Goal: Task Accomplishment & Management: Use online tool/utility

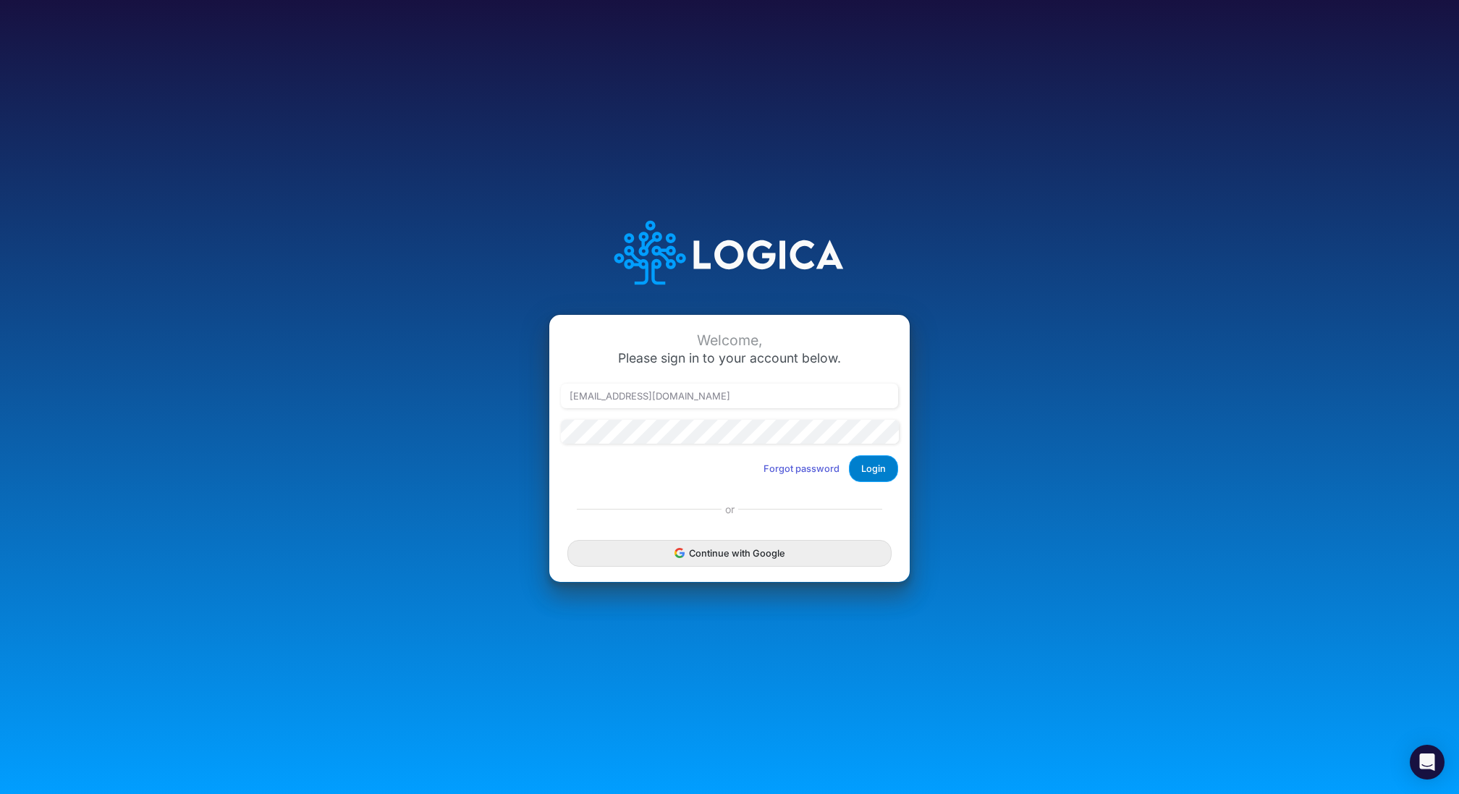
click at [873, 475] on button "Login" at bounding box center [873, 468] width 49 height 27
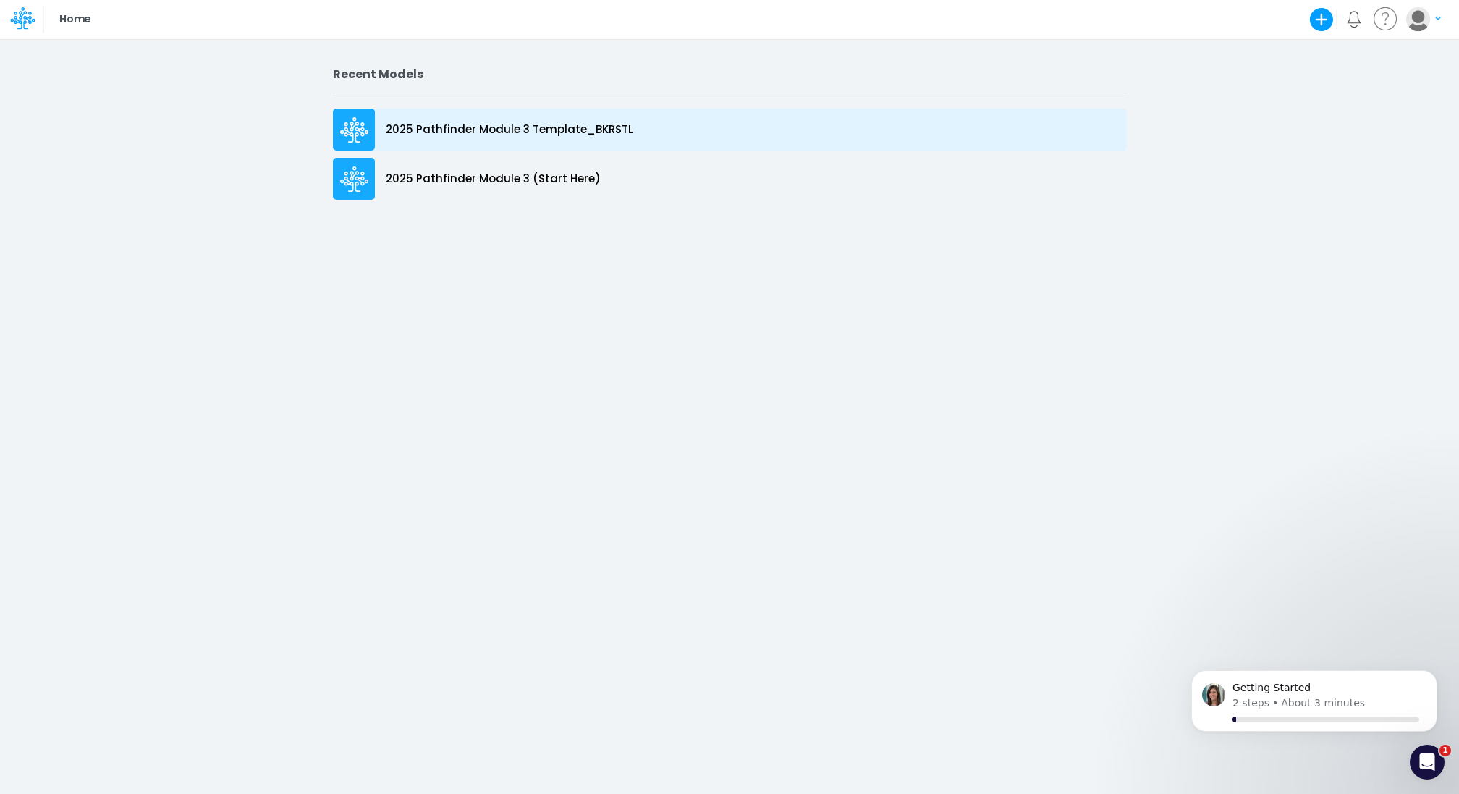
click at [547, 132] on p "2025 Pathfinder Module 3 Template_BKRSTL" at bounding box center [510, 130] width 248 height 17
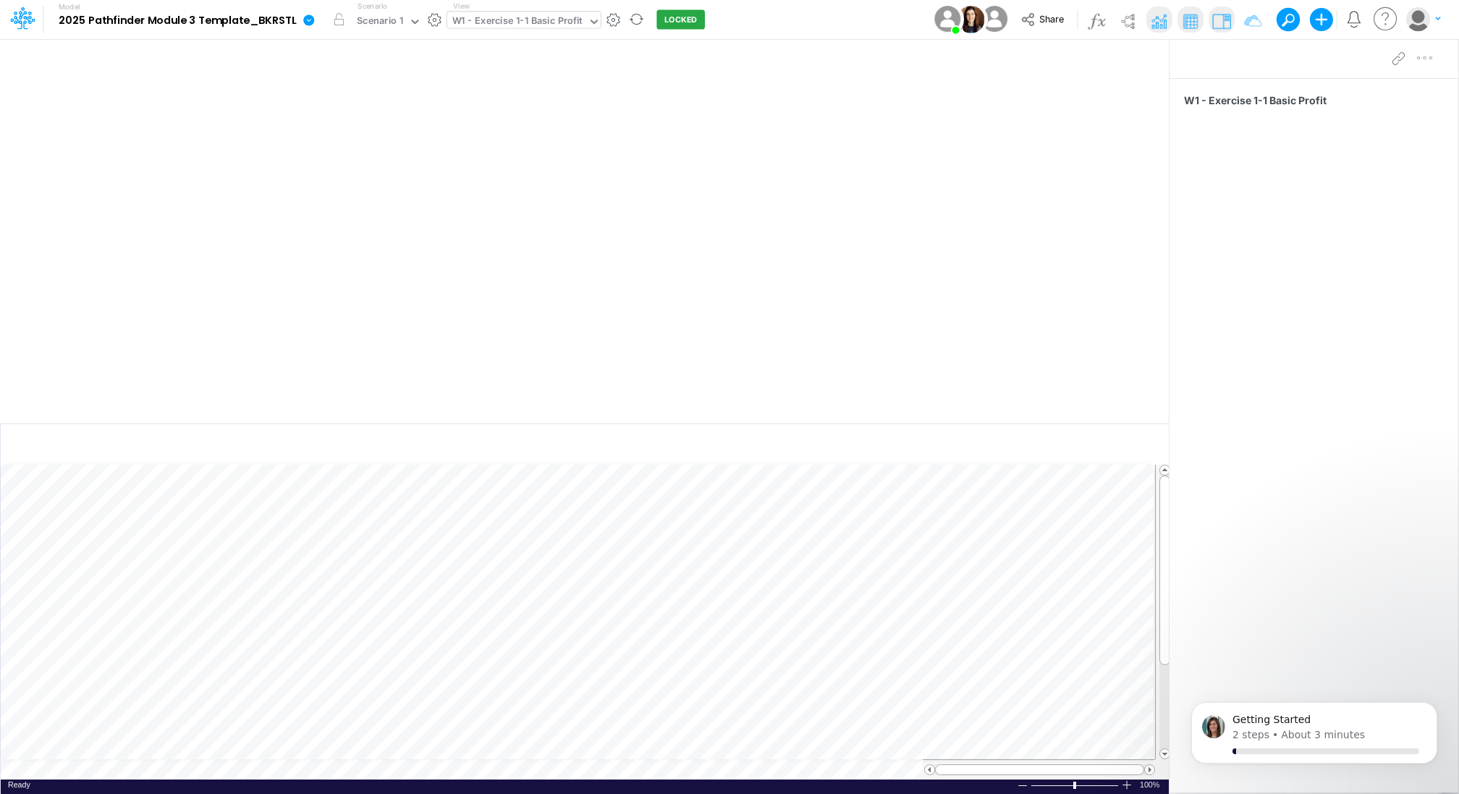
click at [568, 22] on div "W1 - Exercise 1-1 Basic Profit" at bounding box center [517, 22] width 130 height 17
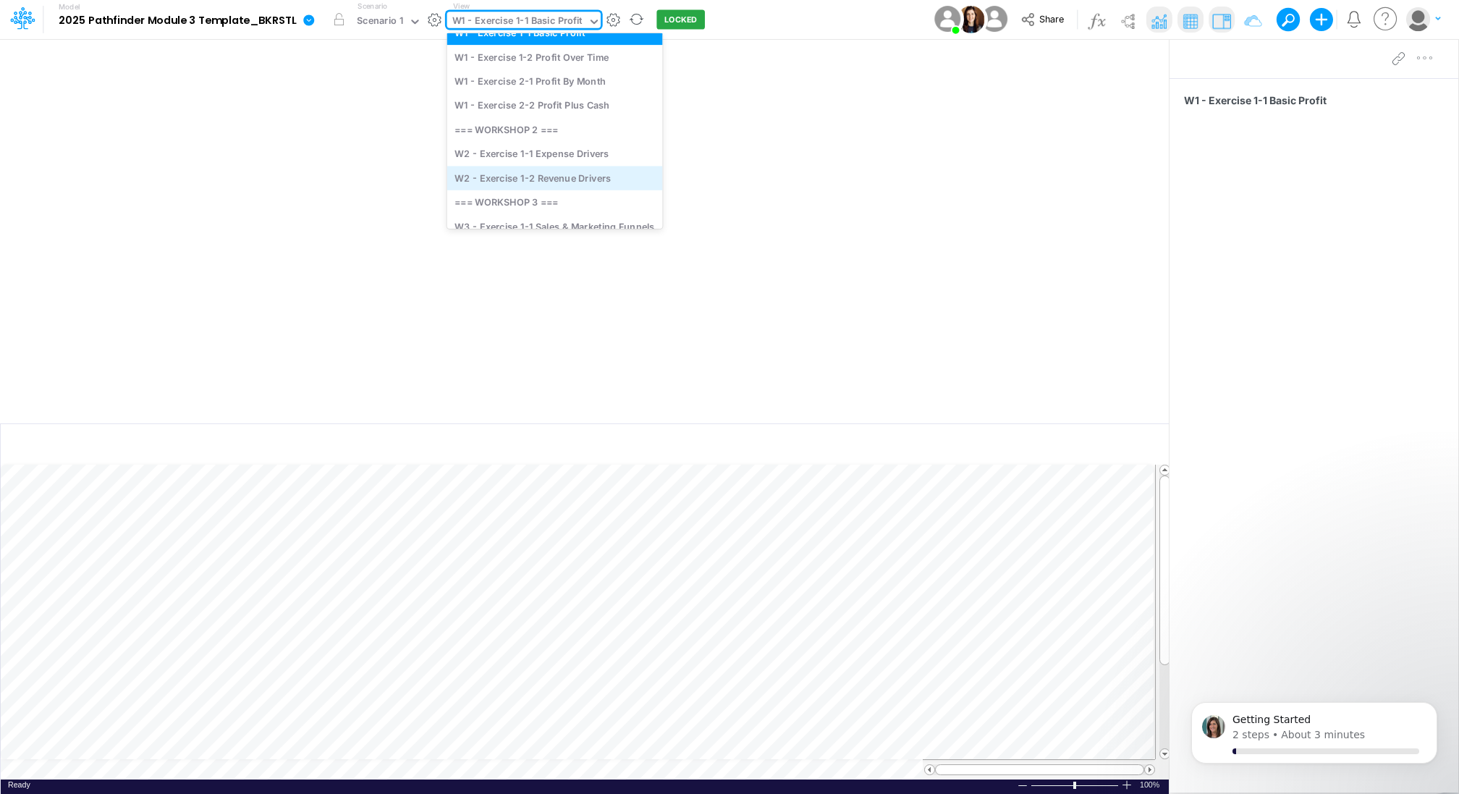
scroll to position [57, 0]
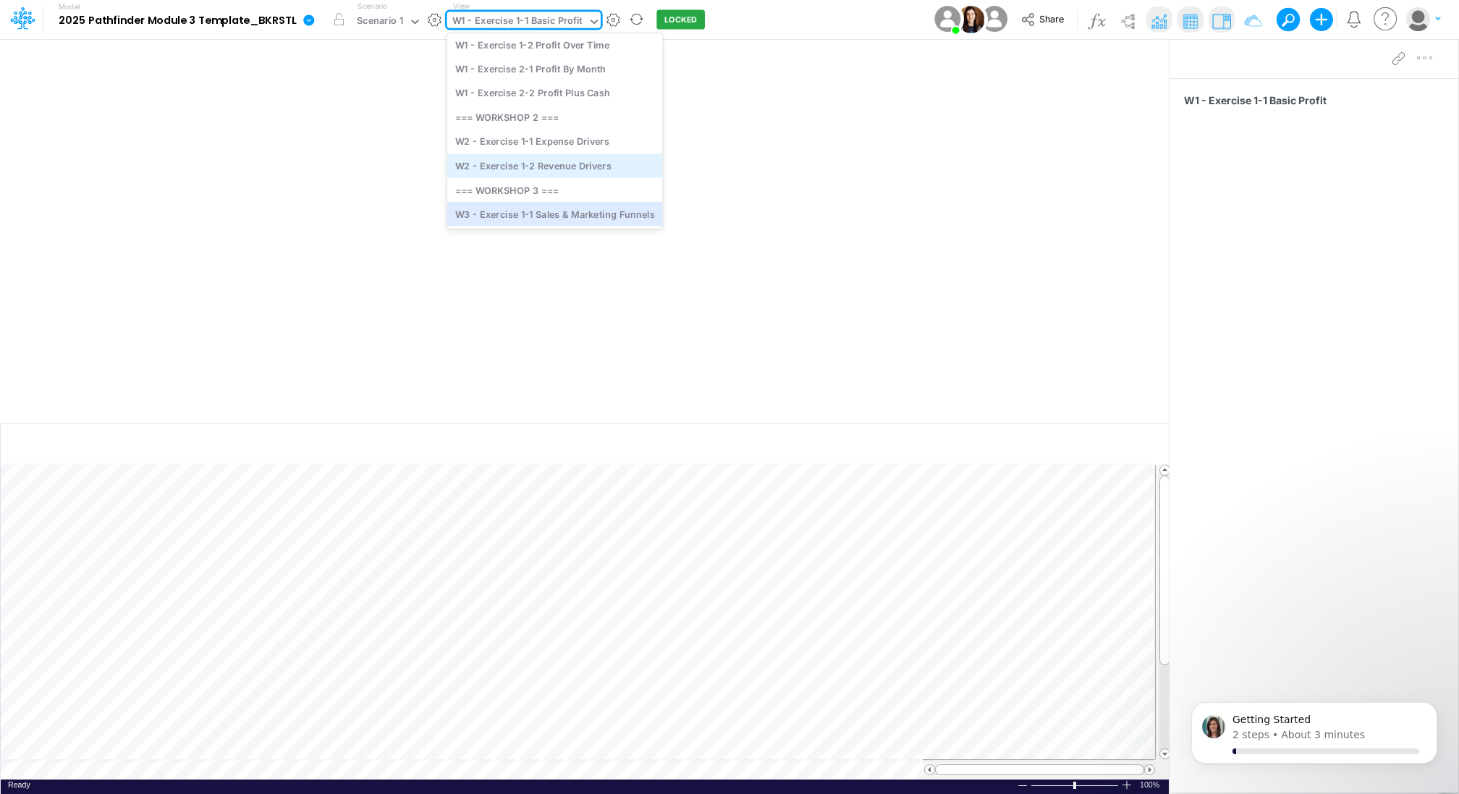
click at [550, 217] on div "W3 - Exercise 1-1 Sales & Marketing Funnels" at bounding box center [555, 214] width 216 height 24
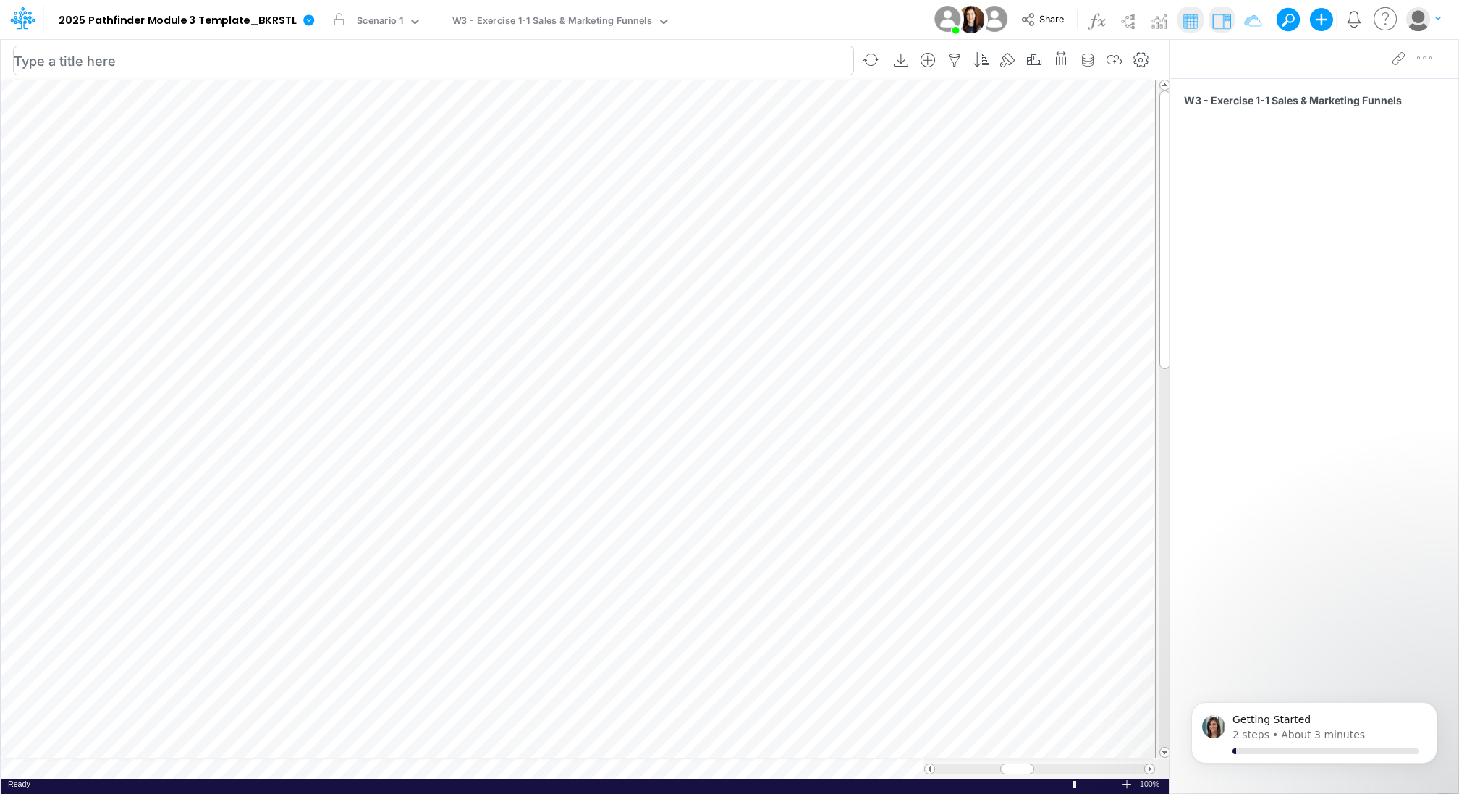
scroll to position [7, 1]
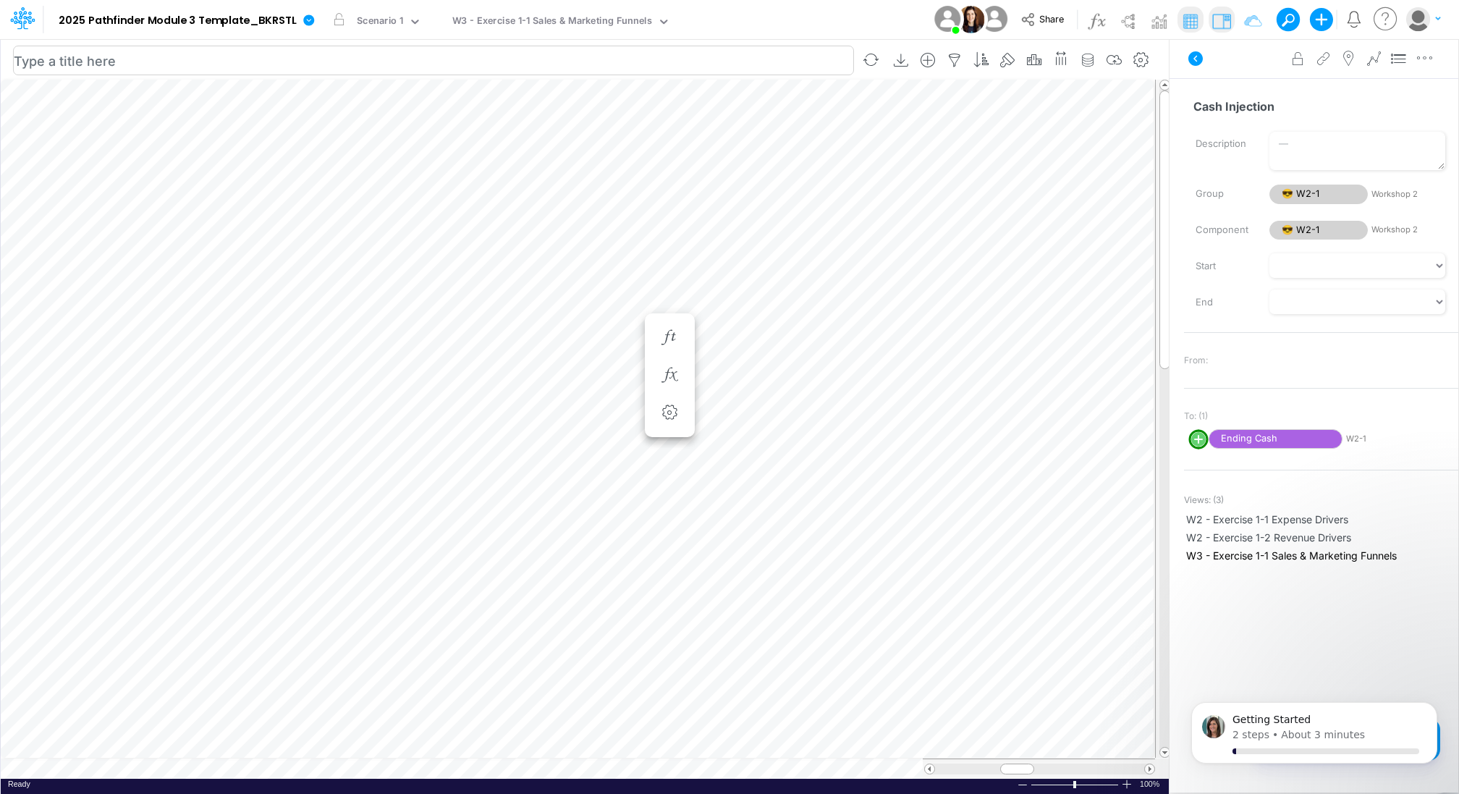
scroll to position [7, 1]
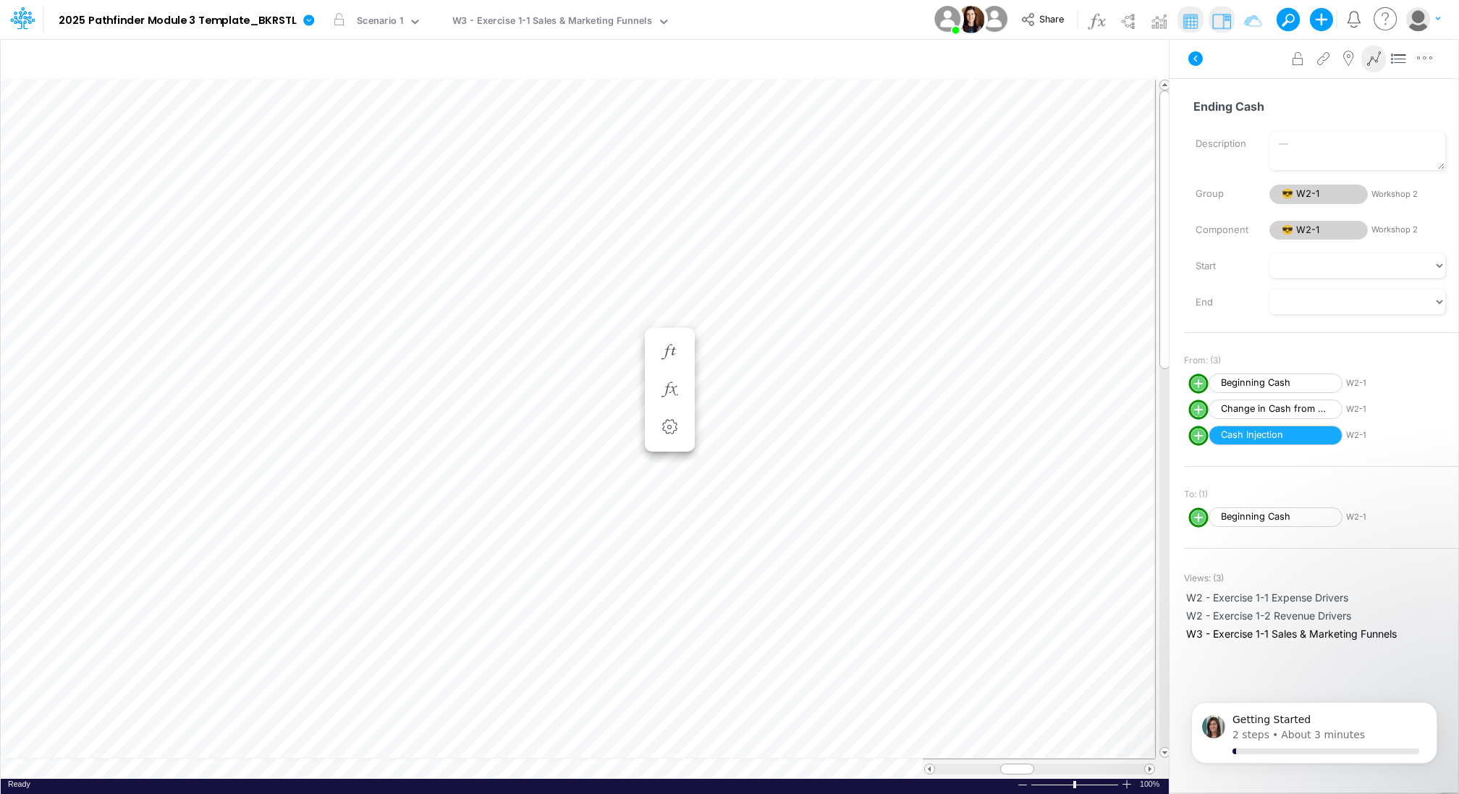
scroll to position [7, 1]
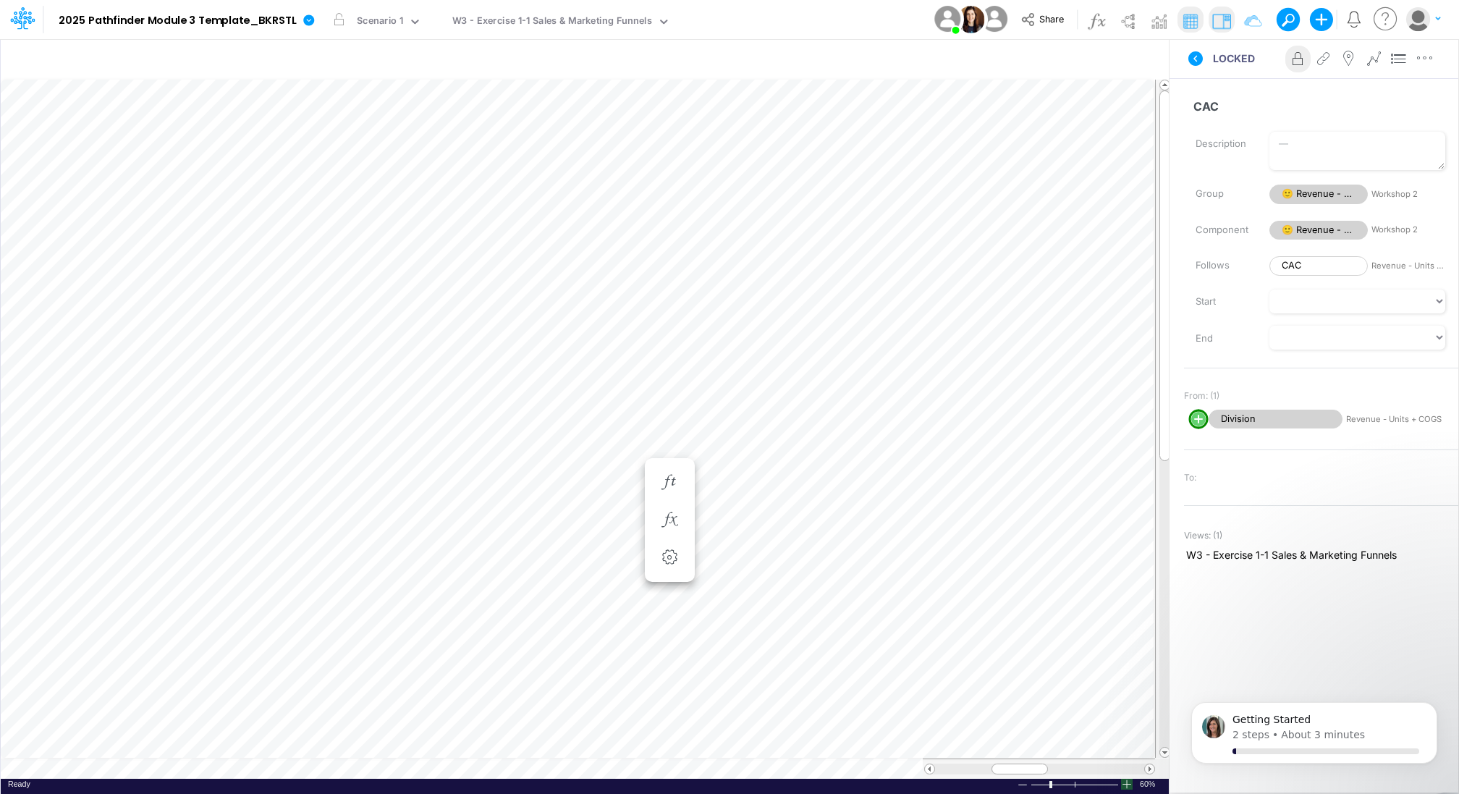
click at [1127, 788] on div at bounding box center [1127, 784] width 12 height 11
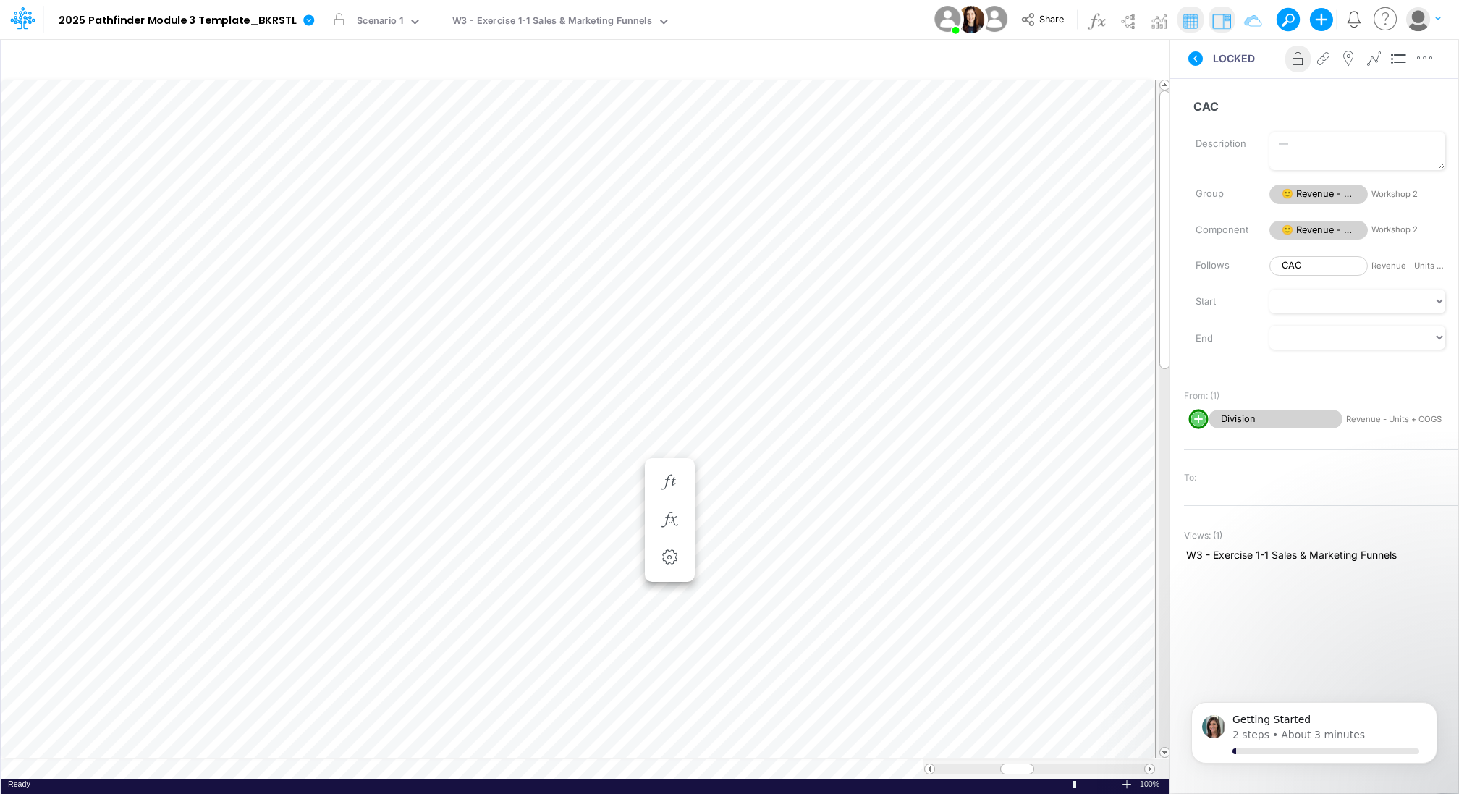
click at [1127, 788] on div at bounding box center [1127, 784] width 12 height 11
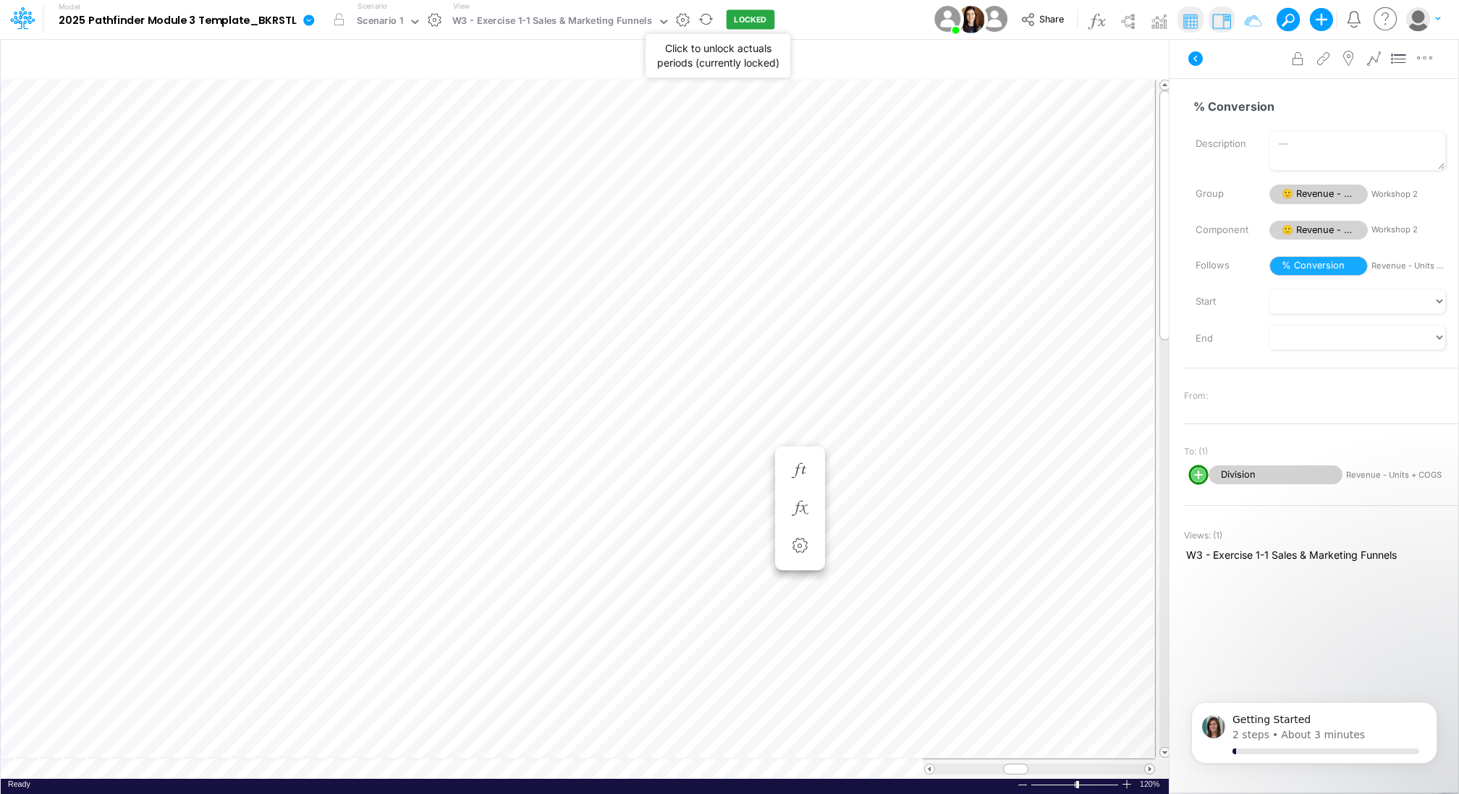
click at [735, 20] on button "LOCKED" at bounding box center [751, 20] width 49 height 20
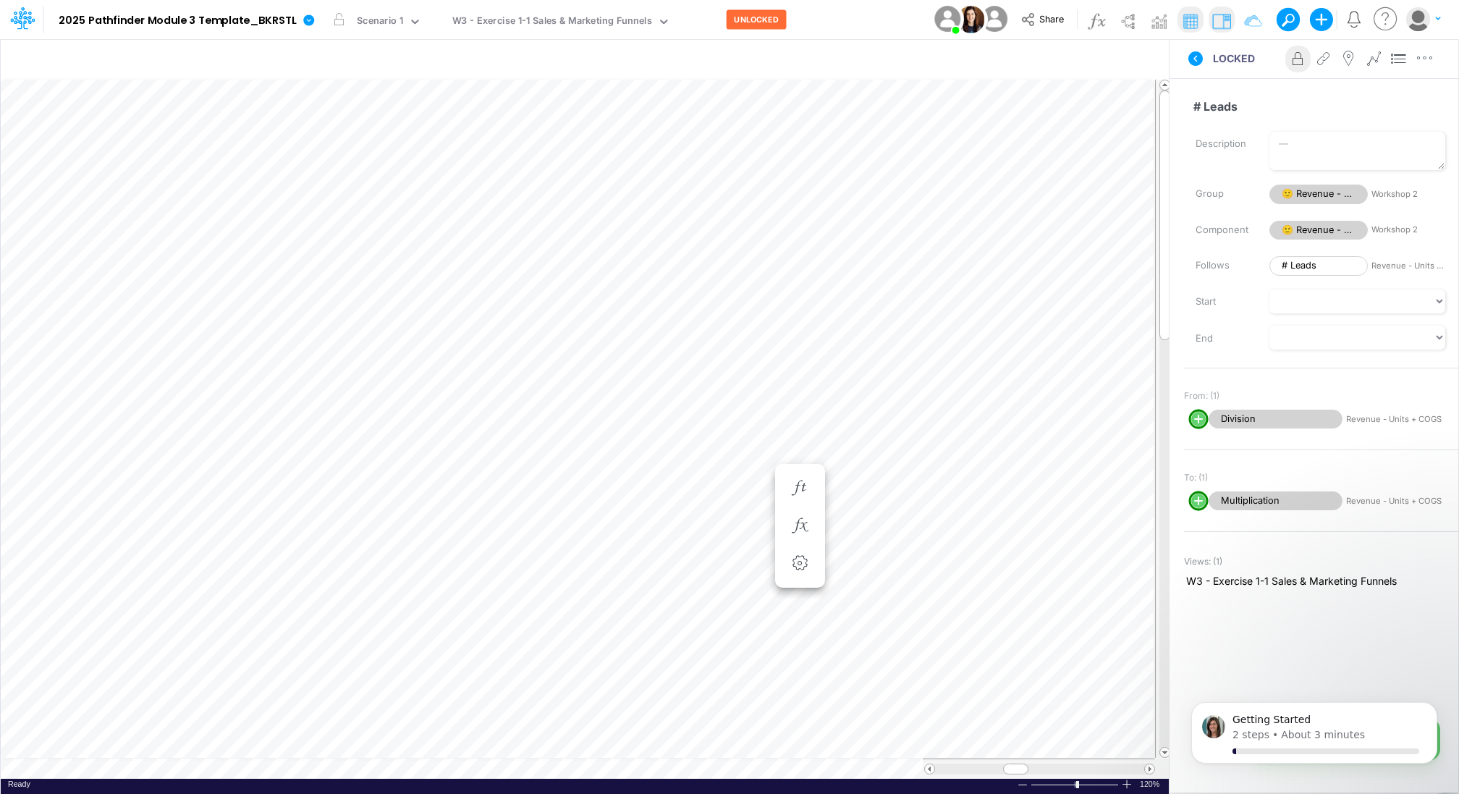
scroll to position [7, 1]
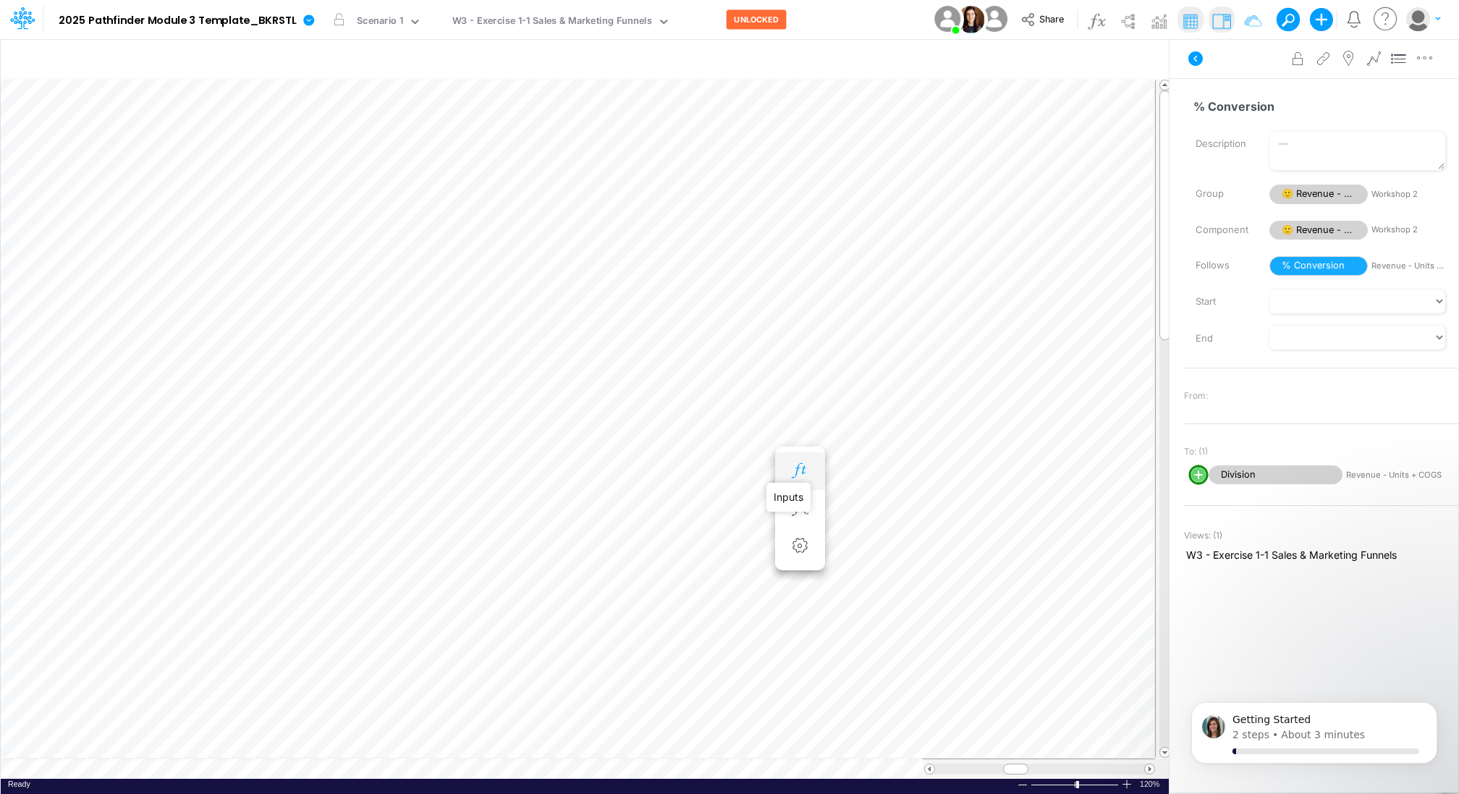
click at [793, 463] on icon "button" at bounding box center [800, 470] width 22 height 15
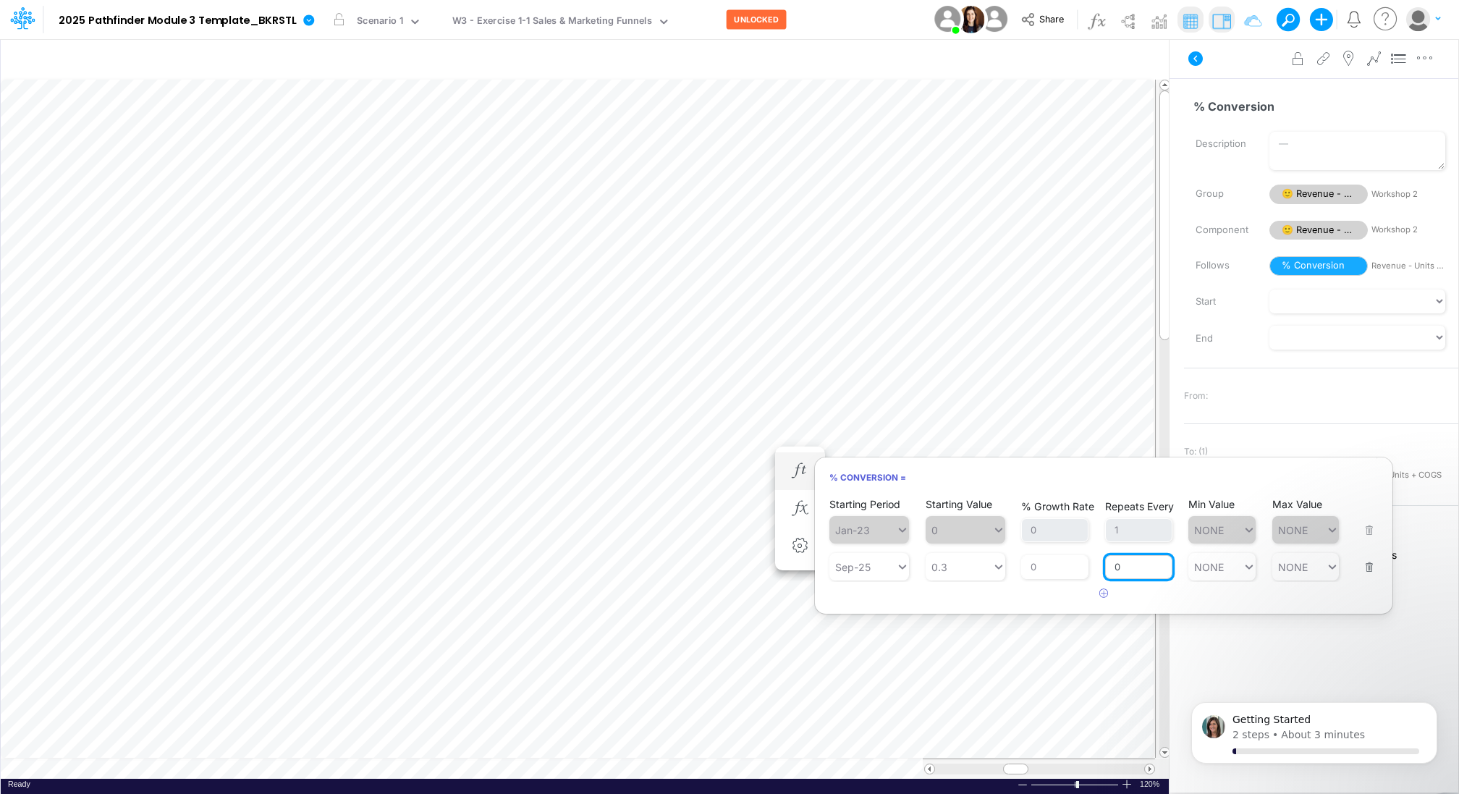
click at [1127, 566] on input "0" at bounding box center [1138, 567] width 67 height 25
type input "1"
type input "NONE"
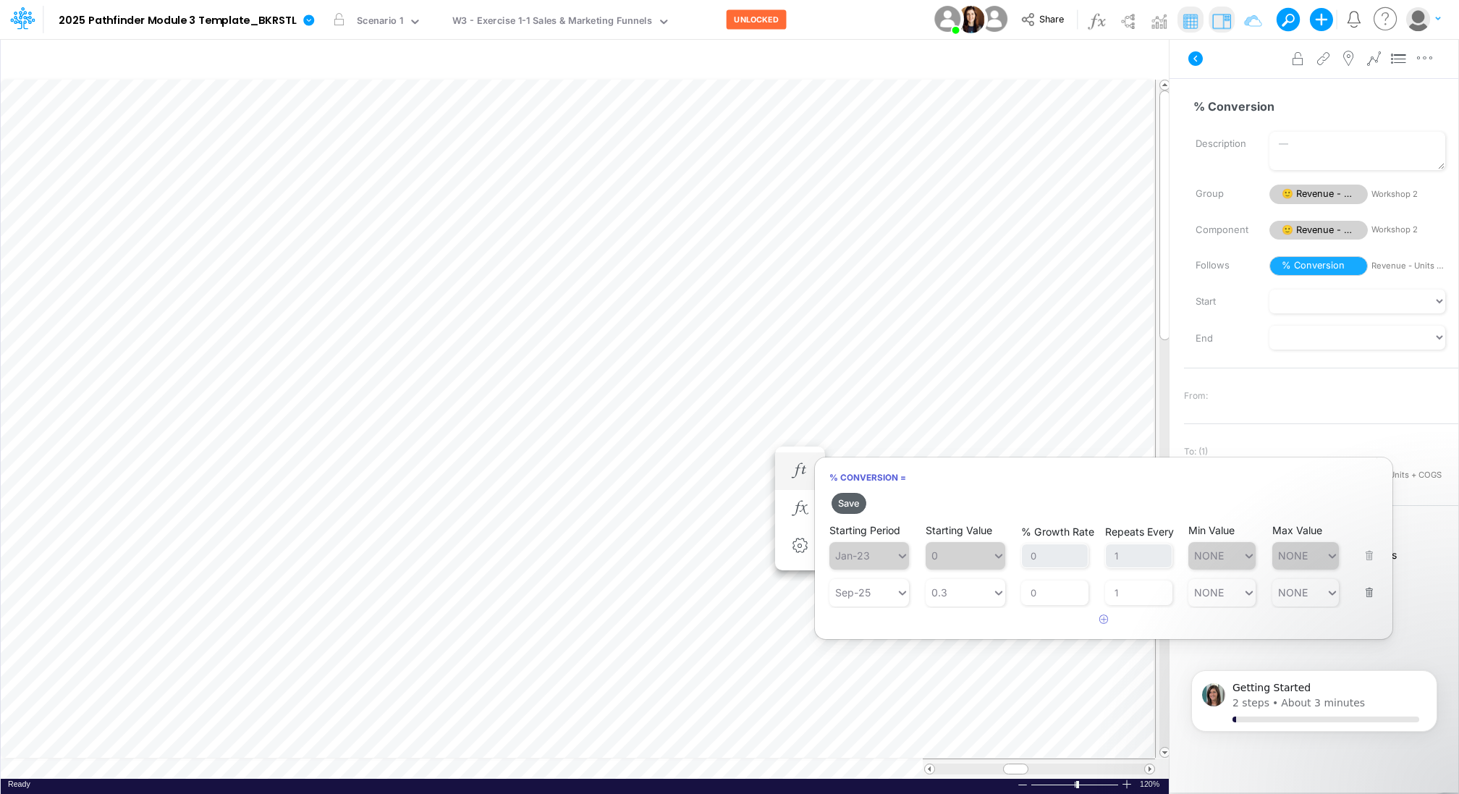
click at [854, 502] on button "Save" at bounding box center [849, 503] width 35 height 21
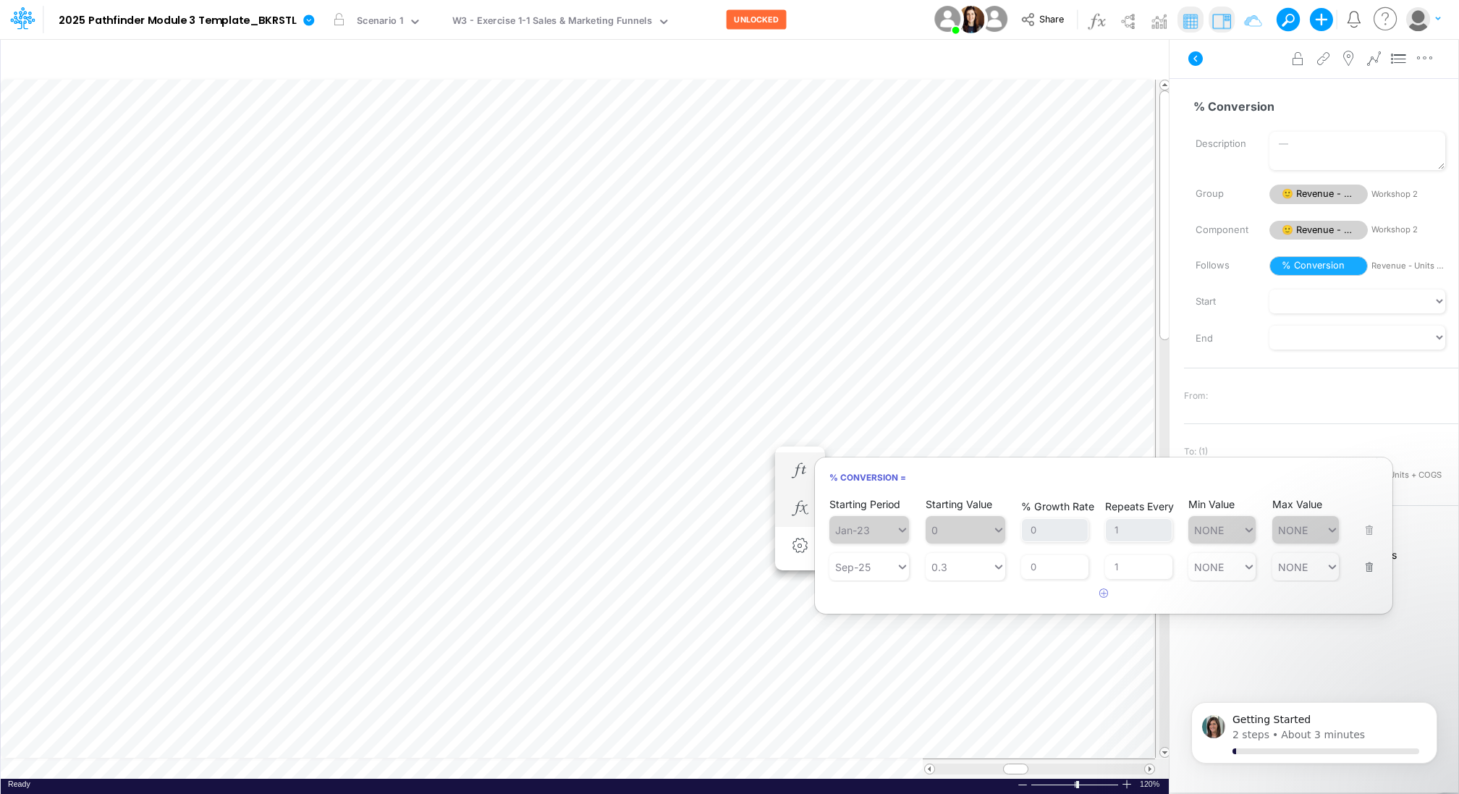
scroll to position [7, 1]
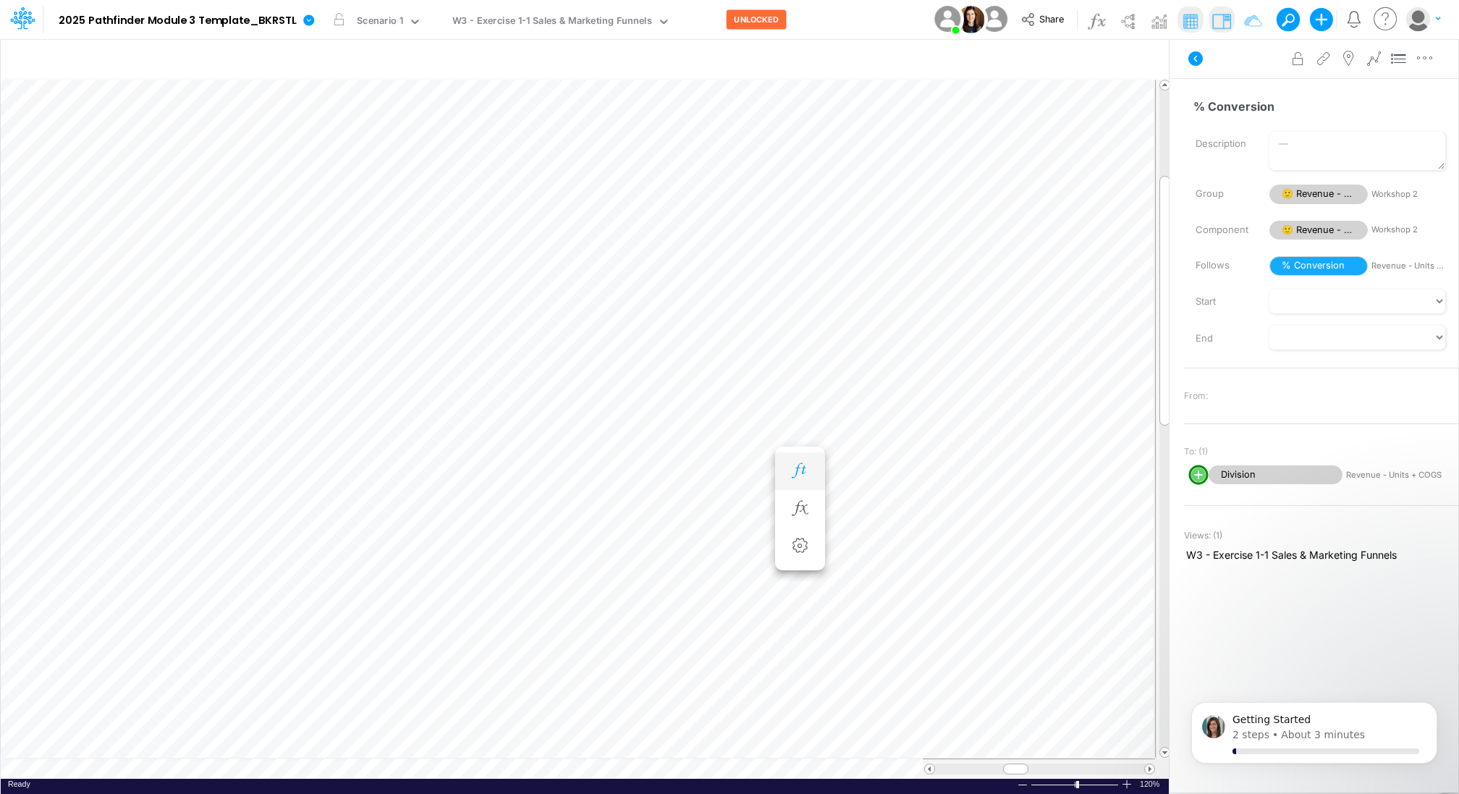
click at [802, 461] on button "button" at bounding box center [800, 471] width 27 height 29
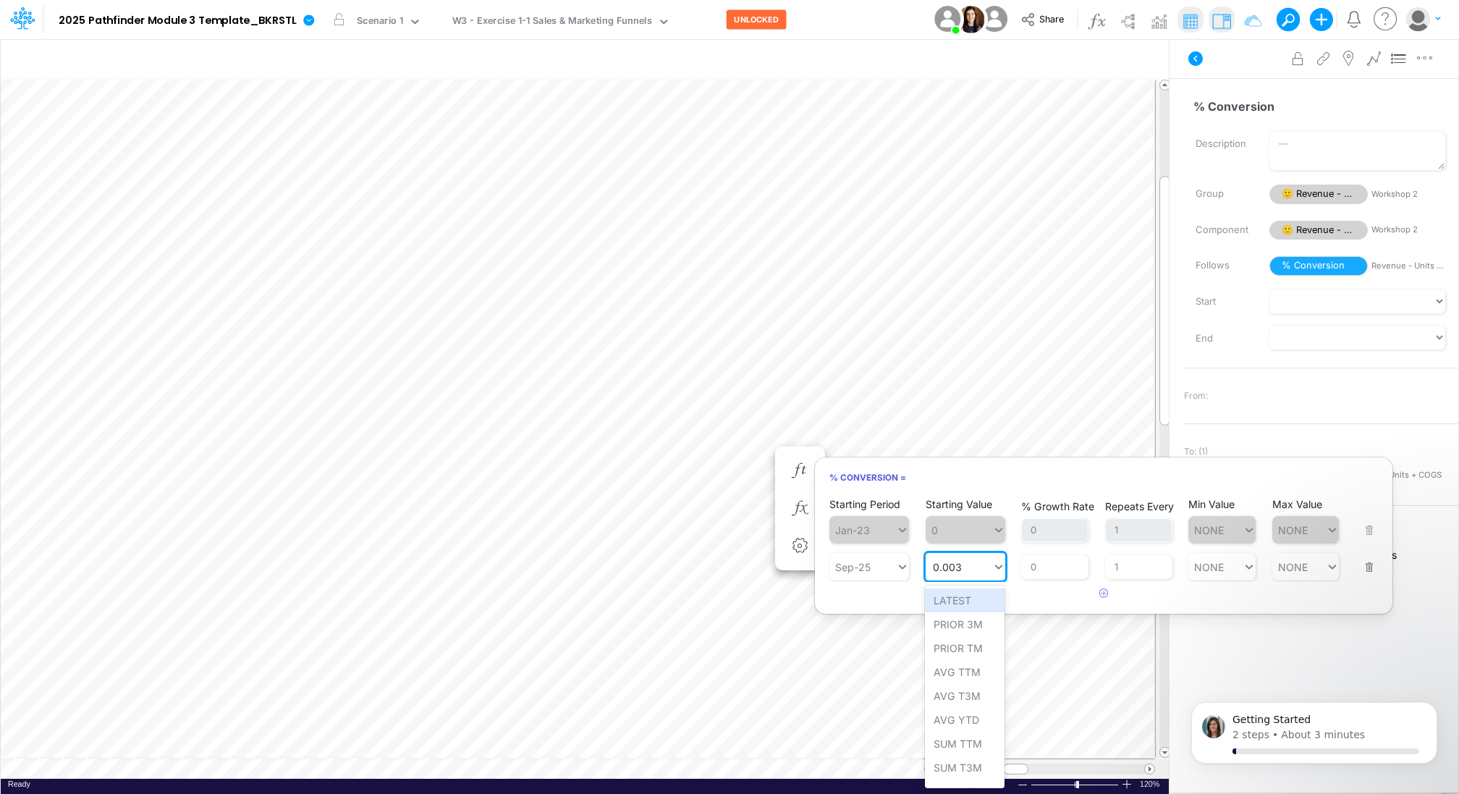
click at [958, 567] on input "0.003" at bounding box center [948, 567] width 30 height 12
click at [967, 598] on div "Set value 30" at bounding box center [965, 601] width 80 height 24
type input "30"
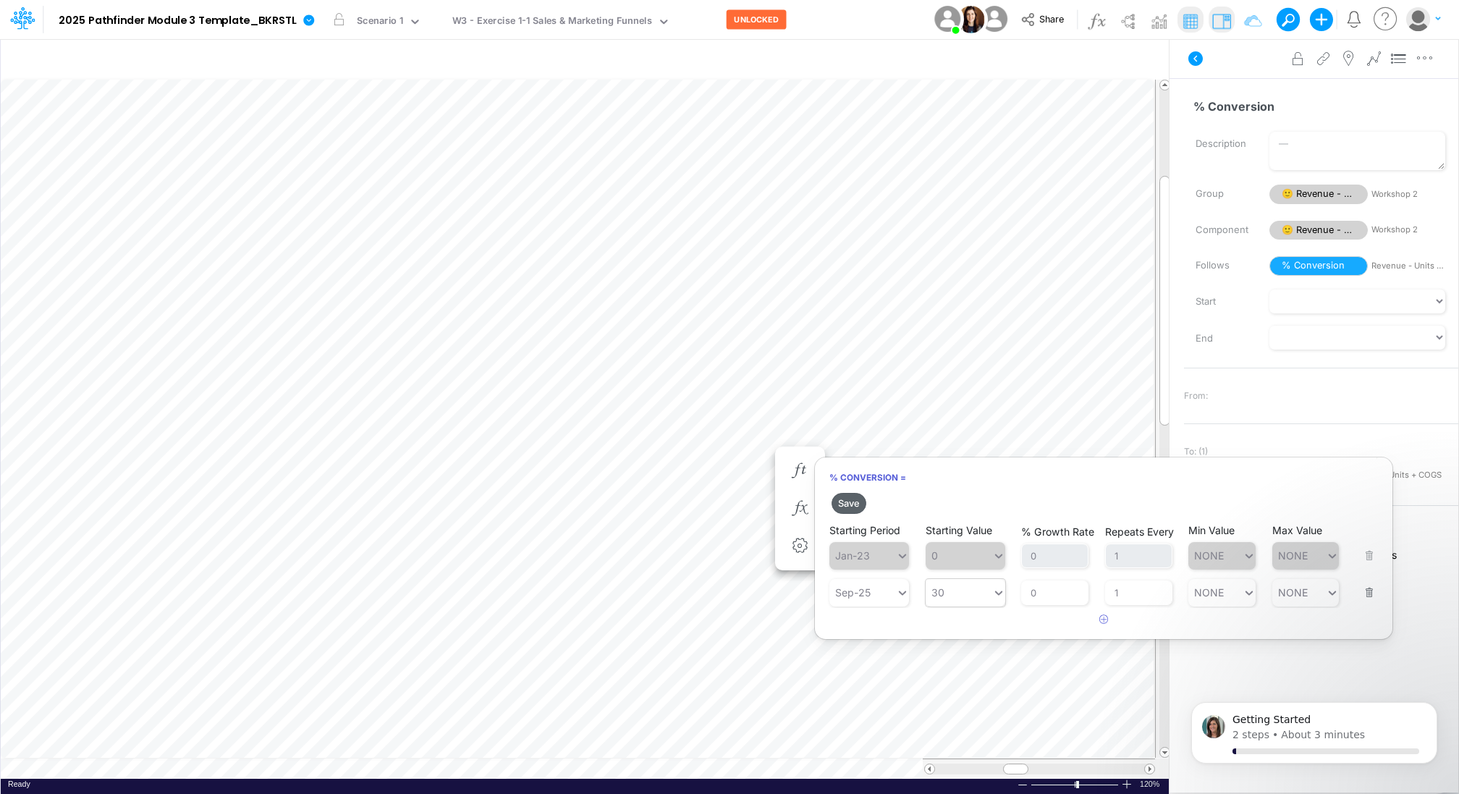
click at [845, 503] on button "Save" at bounding box center [849, 503] width 35 height 21
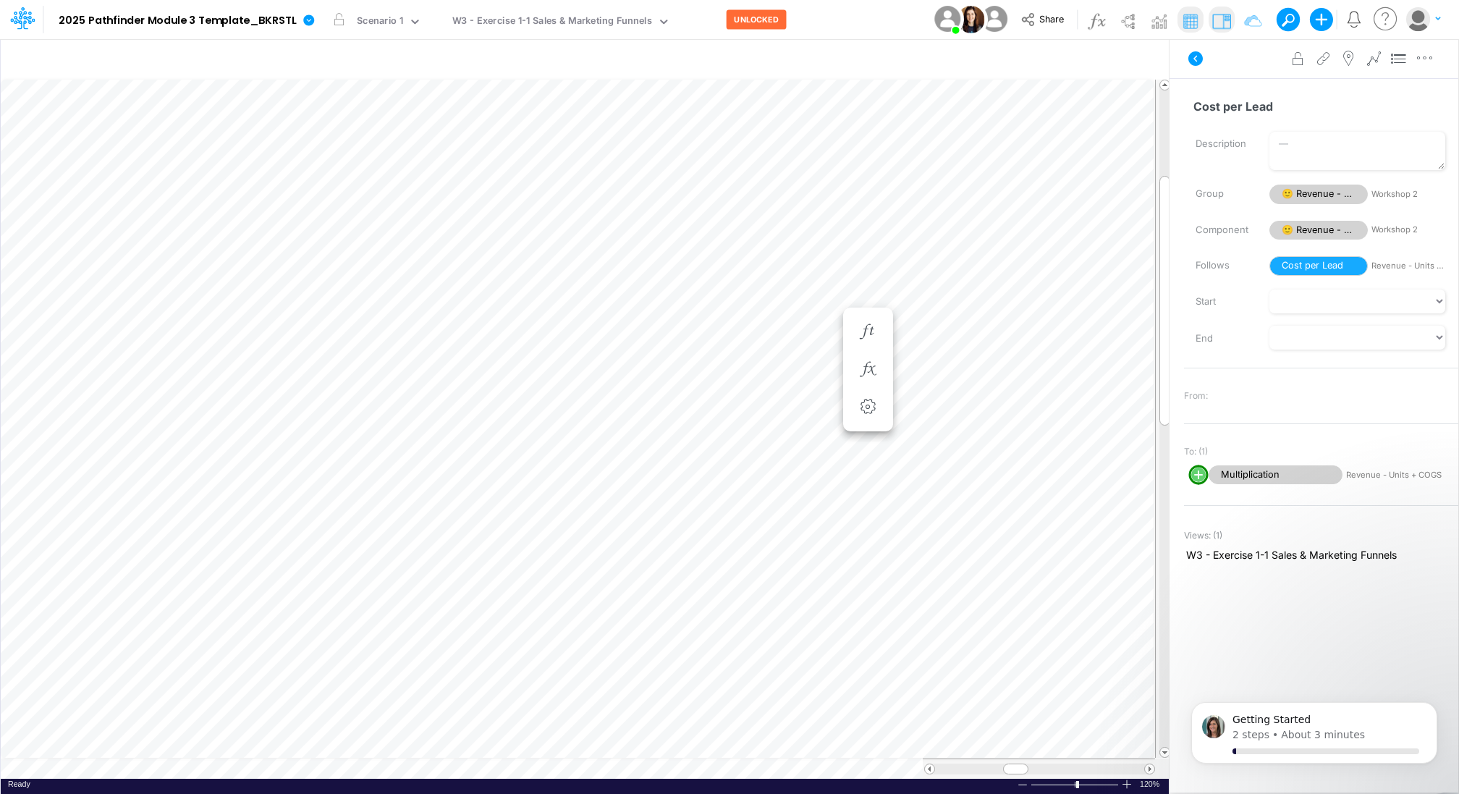
scroll to position [7, 1]
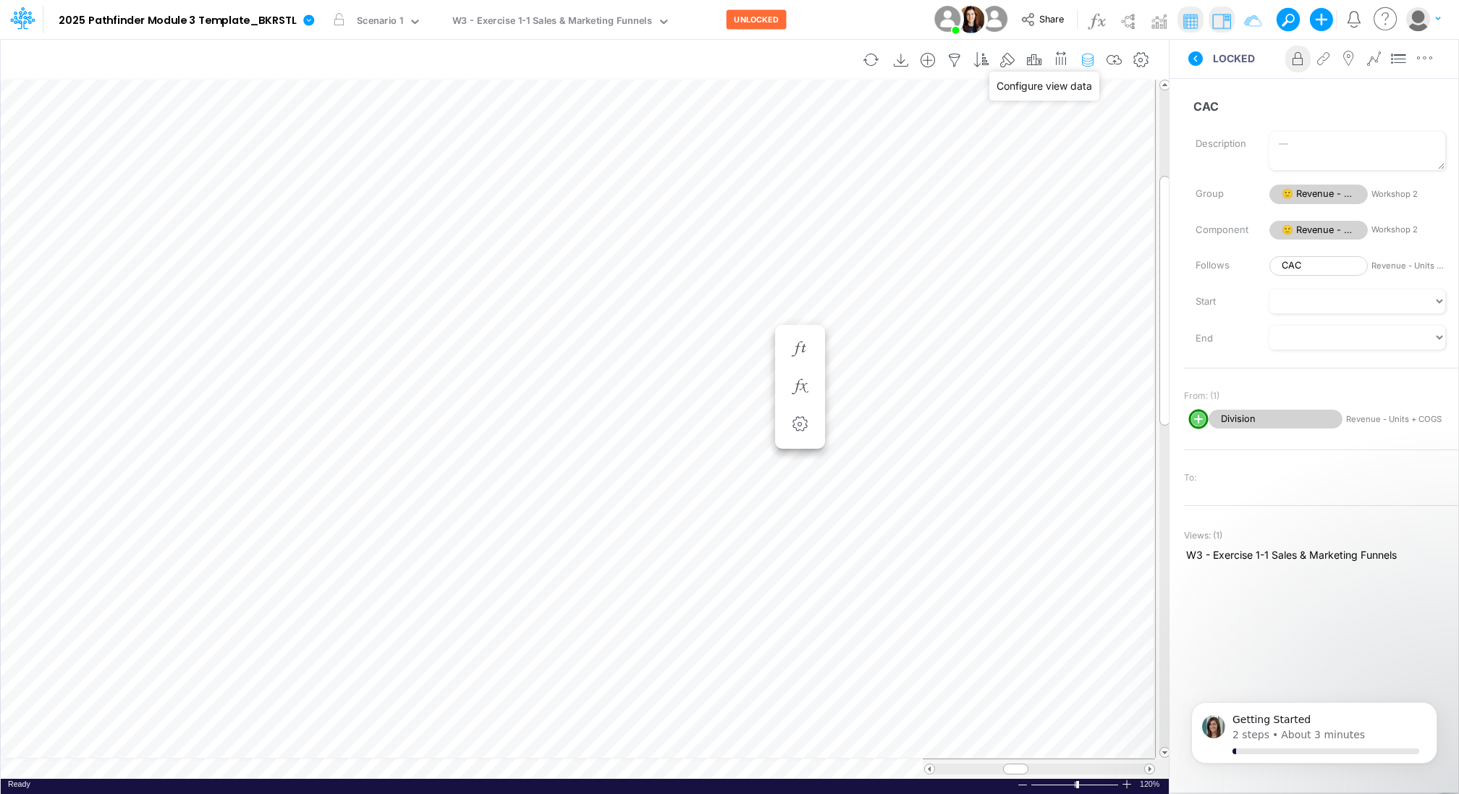
click at [1092, 62] on icon "button" at bounding box center [1088, 60] width 22 height 15
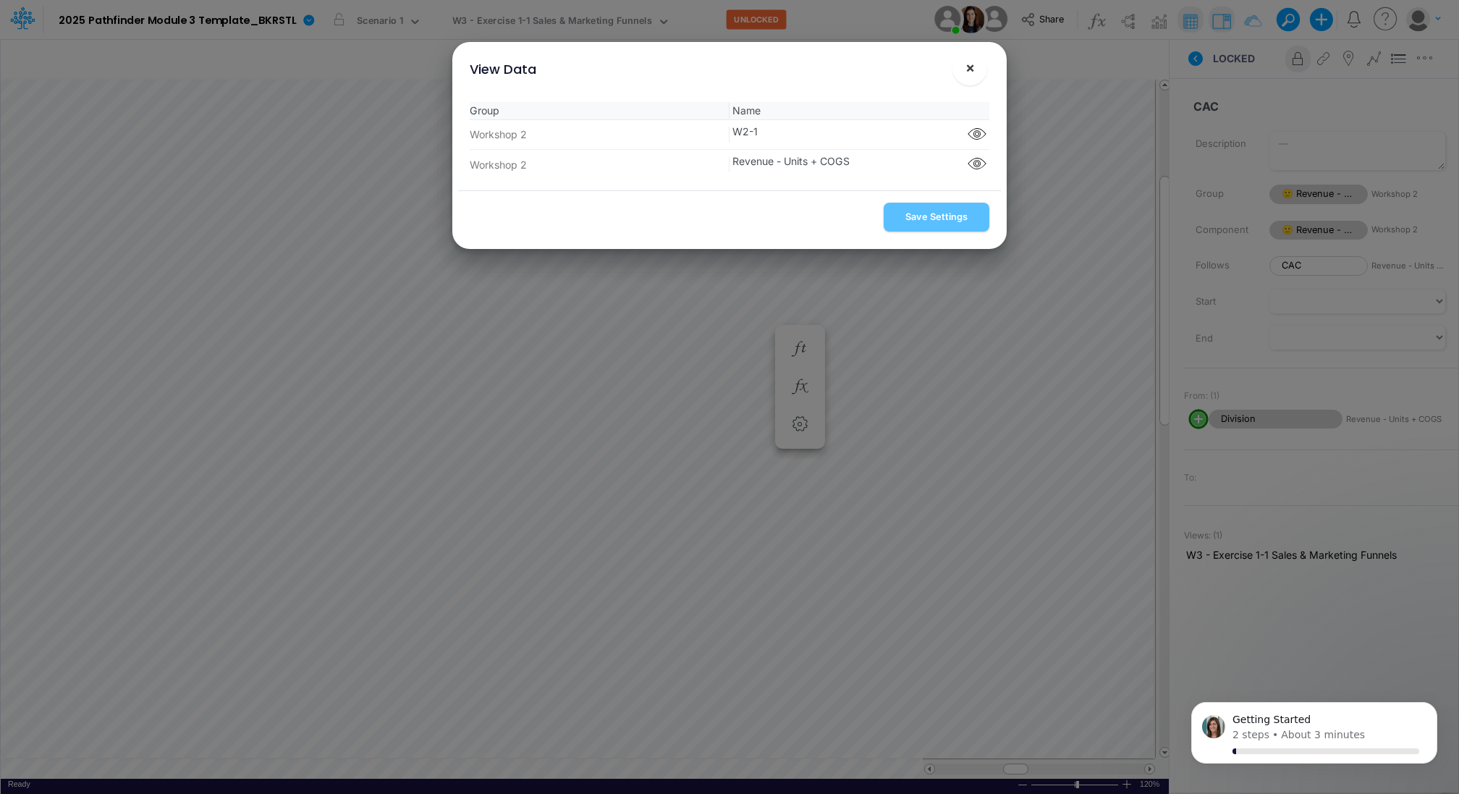
click at [972, 67] on span "×" at bounding box center [970, 67] width 9 height 17
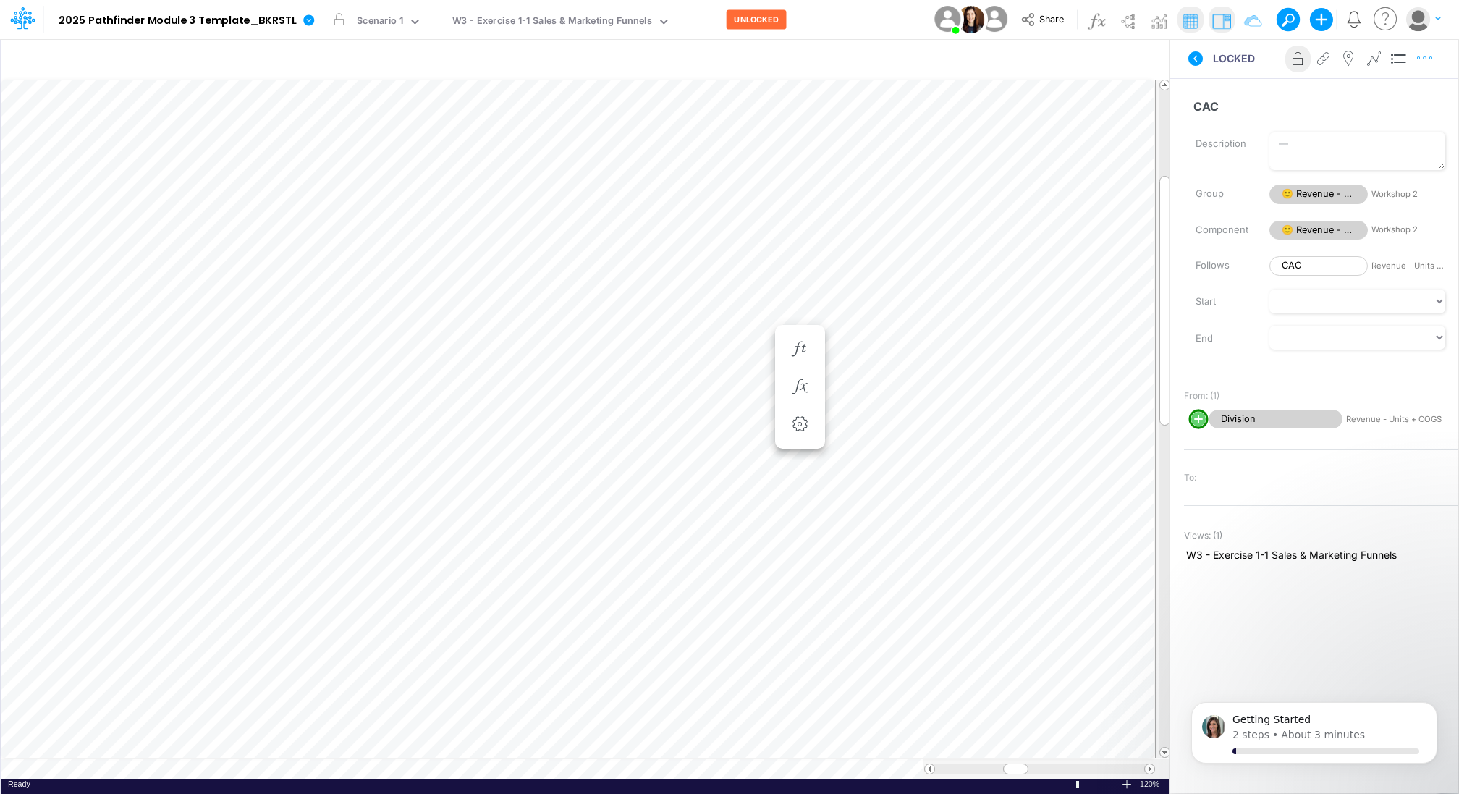
click at [1426, 58] on icon "button" at bounding box center [1426, 58] width 22 height 15
click at [1226, 22] on img at bounding box center [1221, 20] width 23 height 23
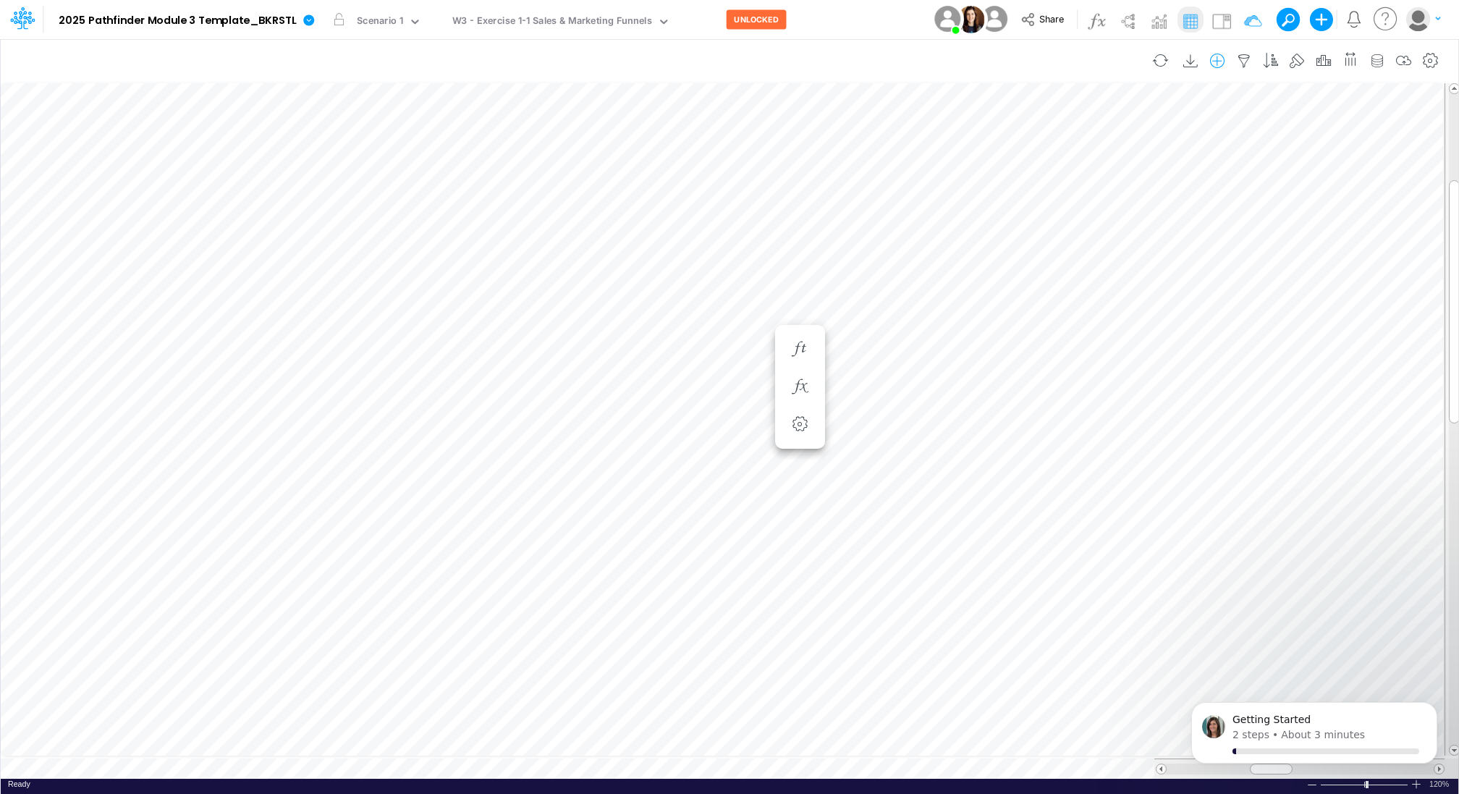
scroll to position [7, 1]
click at [803, 258] on icon "button" at bounding box center [800, 262] width 22 height 15
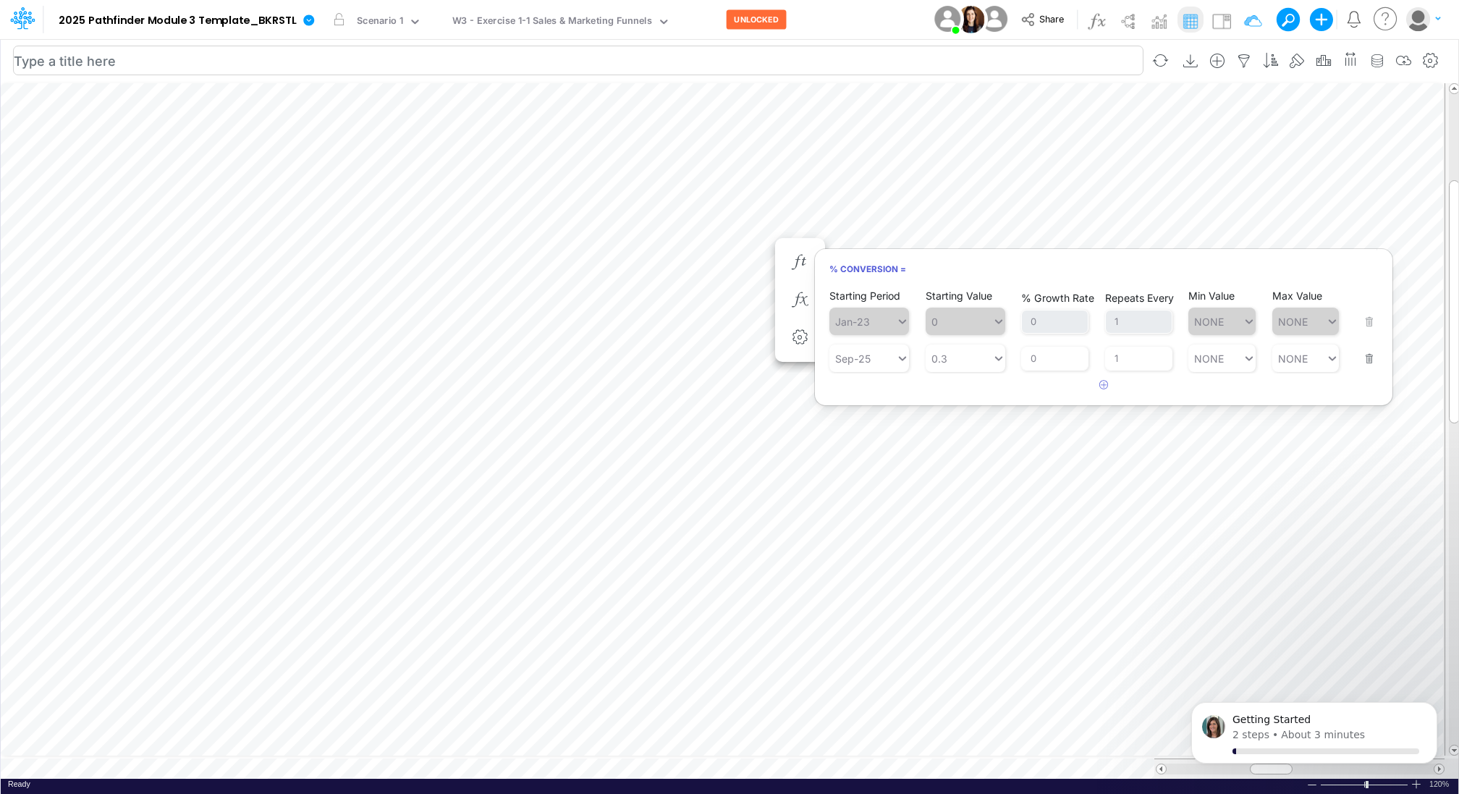
click at [805, 62] on input "text" at bounding box center [578, 61] width 1131 height 30
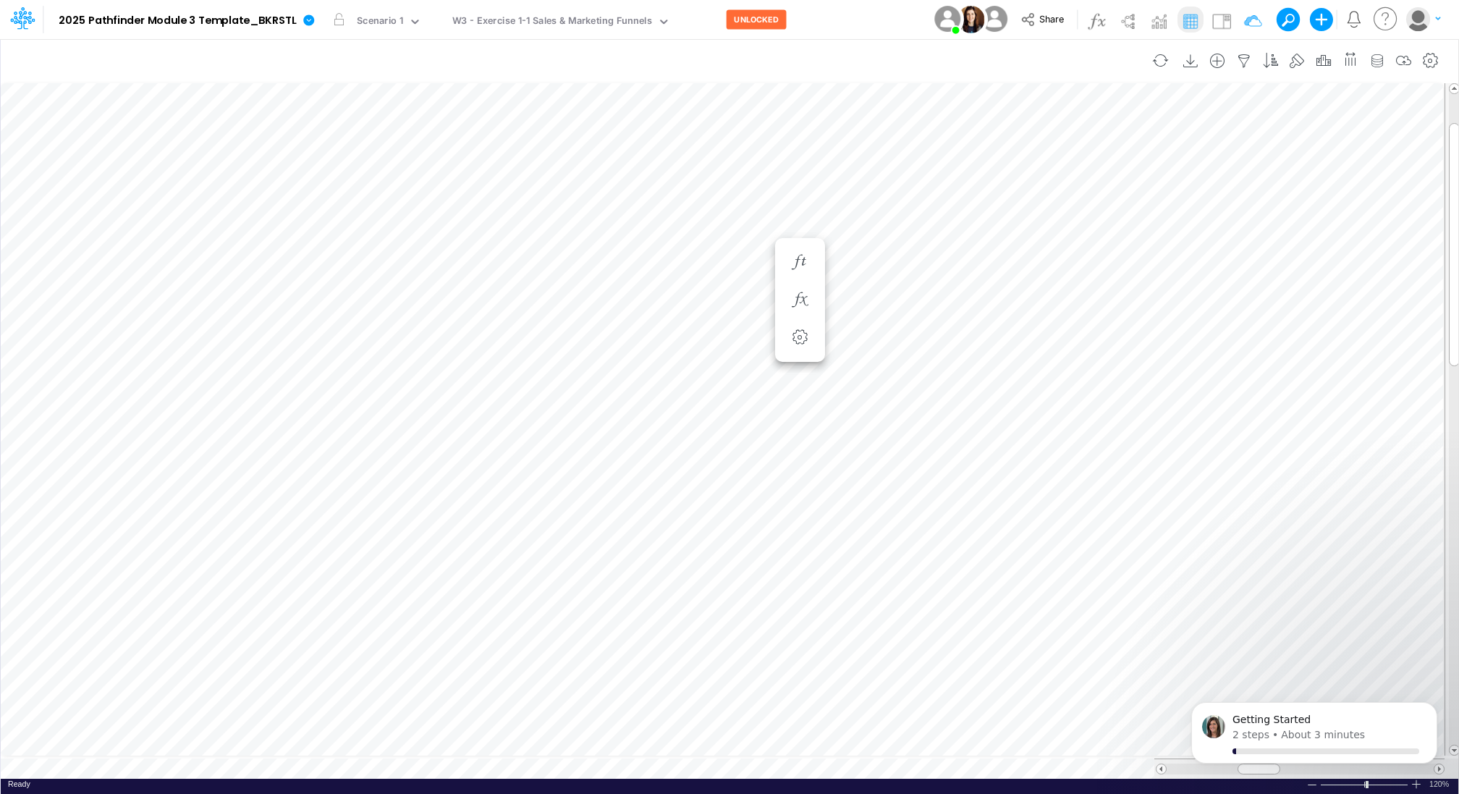
scroll to position [7, 1]
click at [686, 64] on input "text" at bounding box center [578, 61] width 1131 height 30
click at [1435, 710] on icon "Dismiss notification" at bounding box center [1434, 707] width 8 height 8
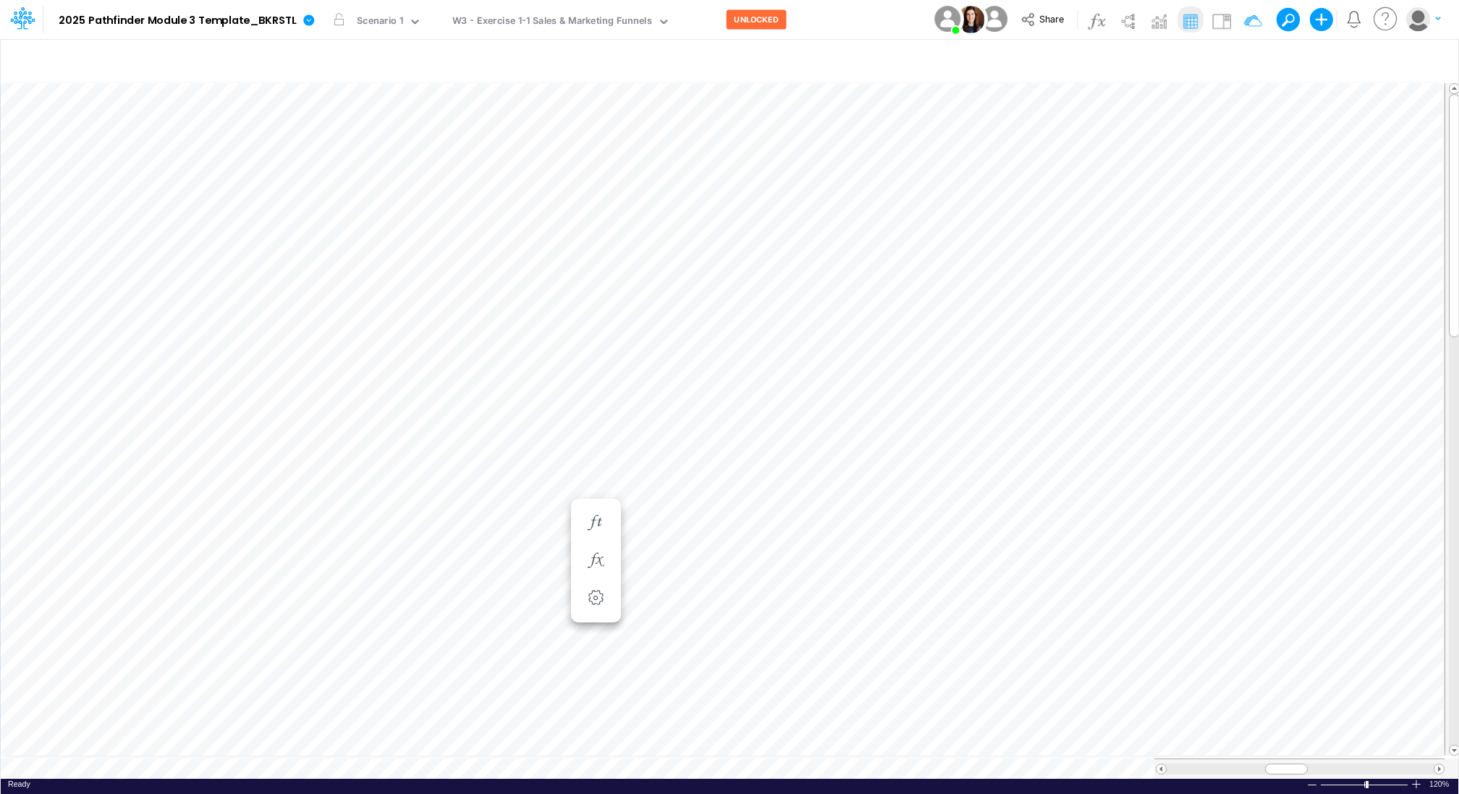
scroll to position [7, 1]
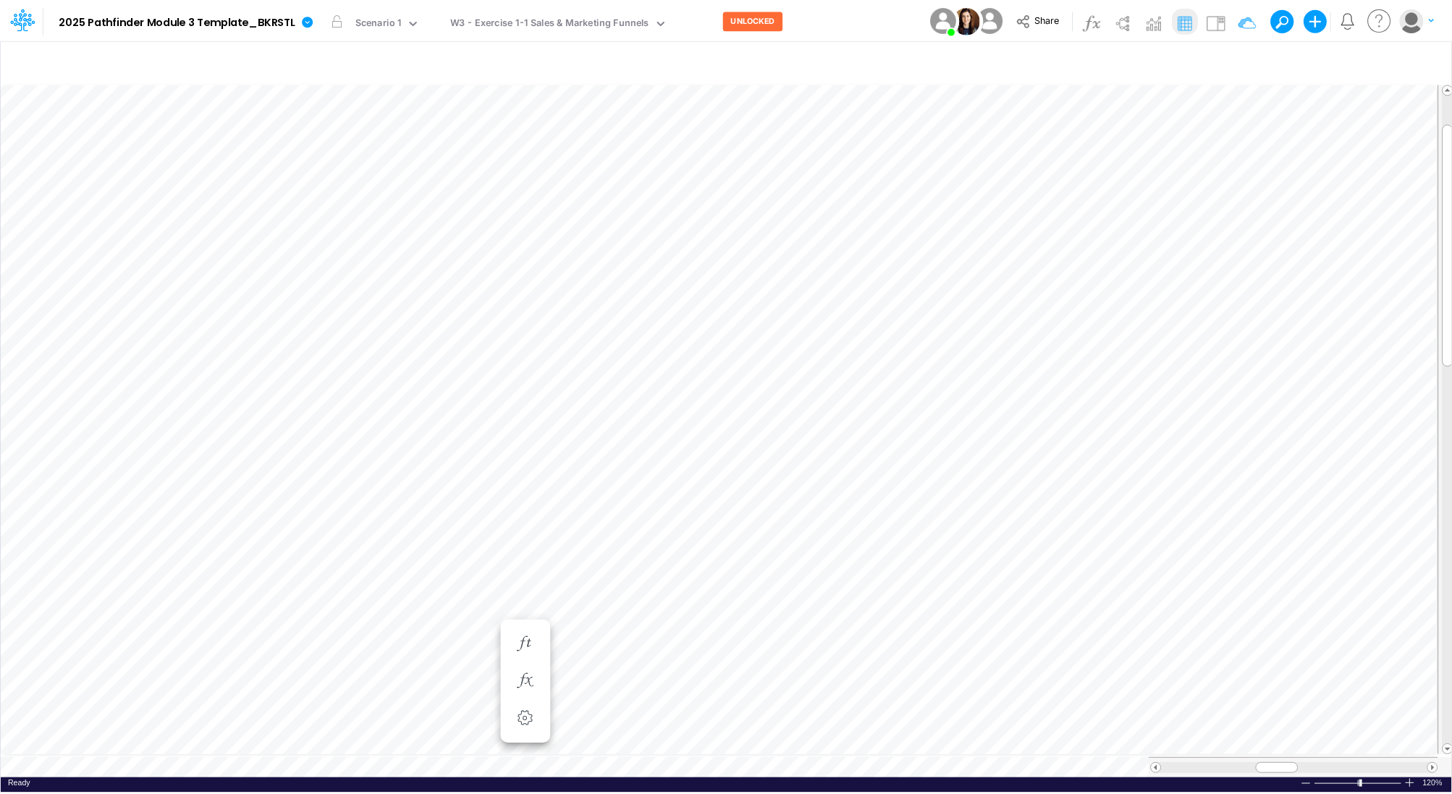
scroll to position [7, 1]
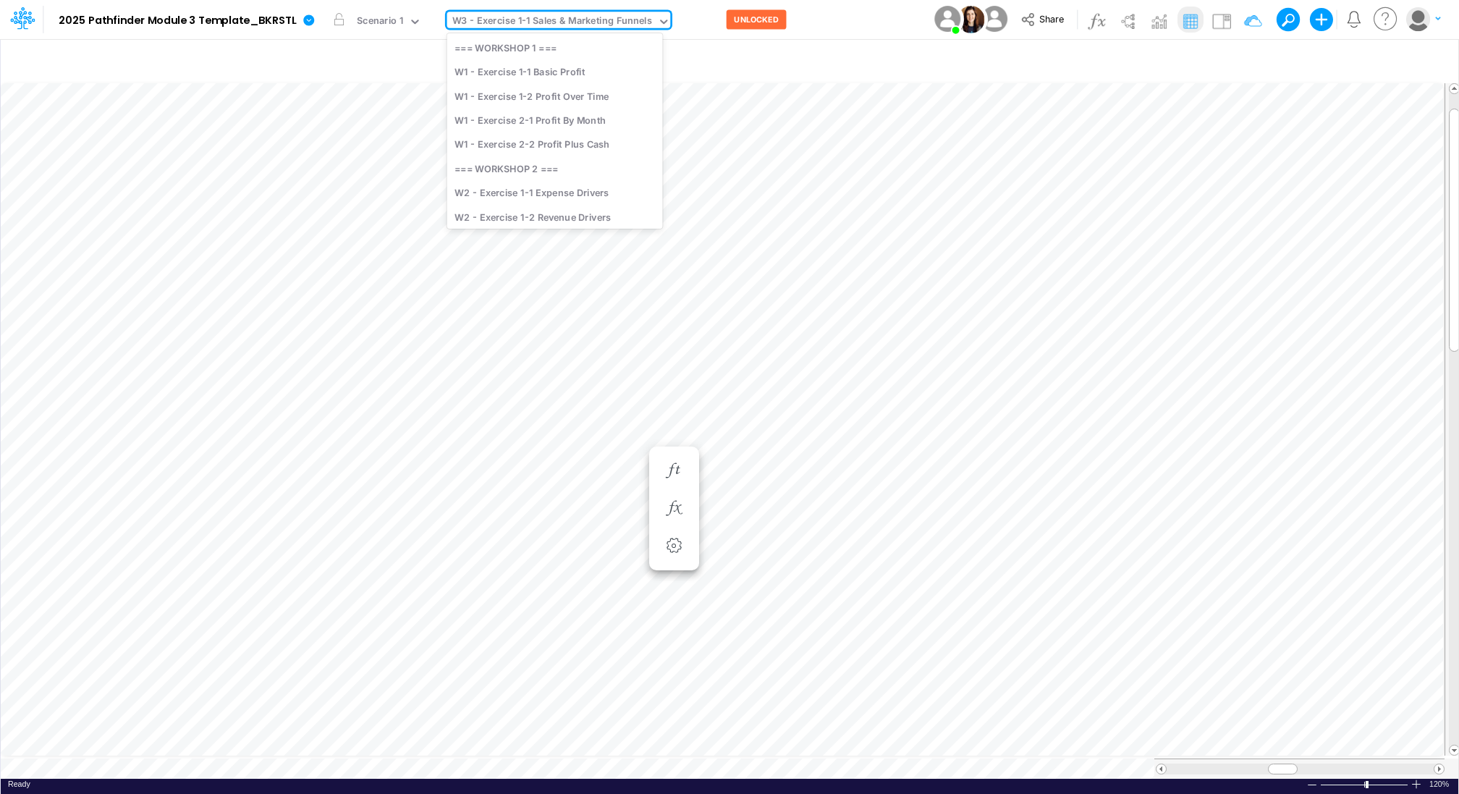
click at [521, 20] on div "W3 - Exercise 1-1 Sales & Marketing Funnels" at bounding box center [552, 22] width 200 height 17
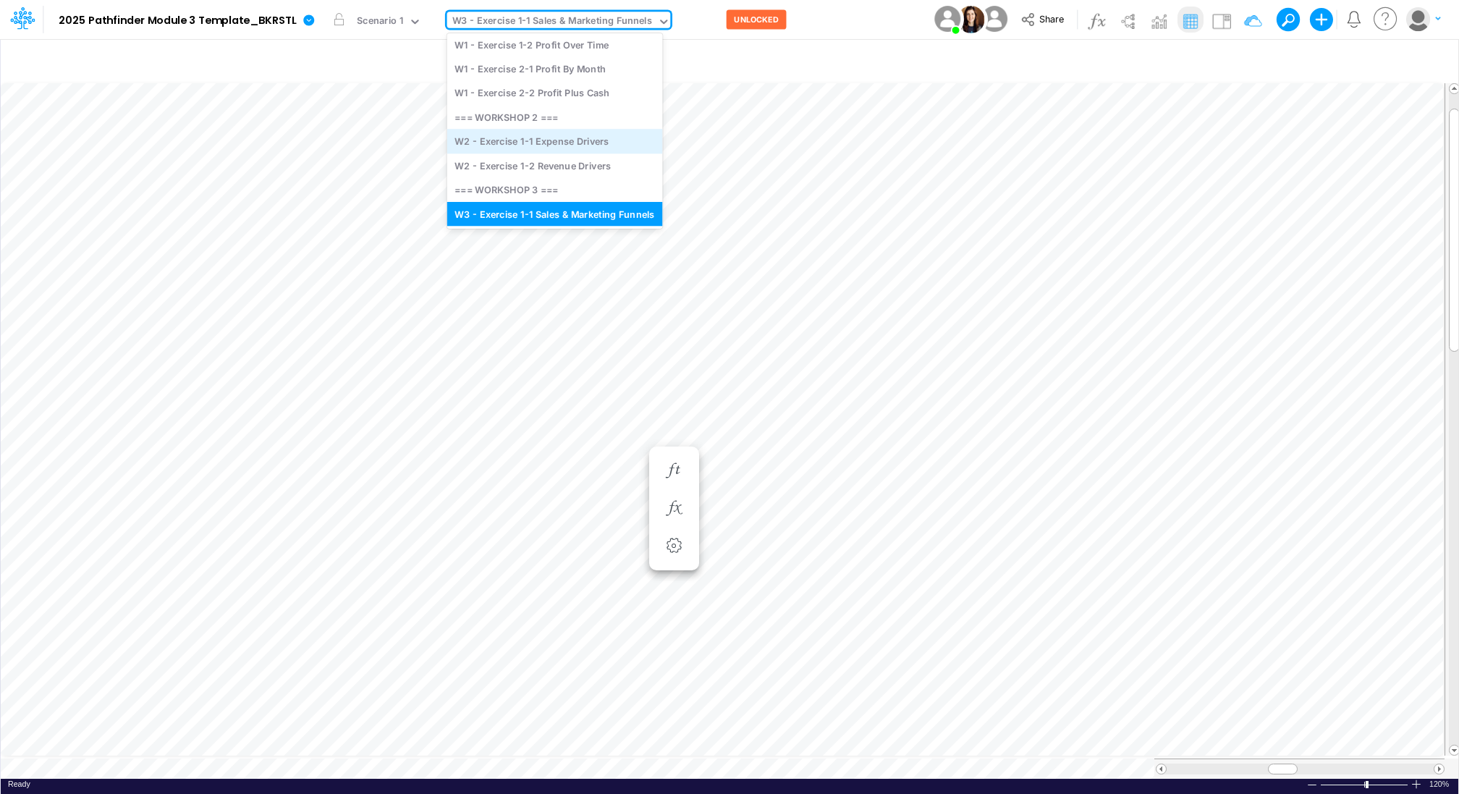
click at [542, 141] on div "W2 - Exercise 1-1 Expense Drivers" at bounding box center [555, 142] width 216 height 24
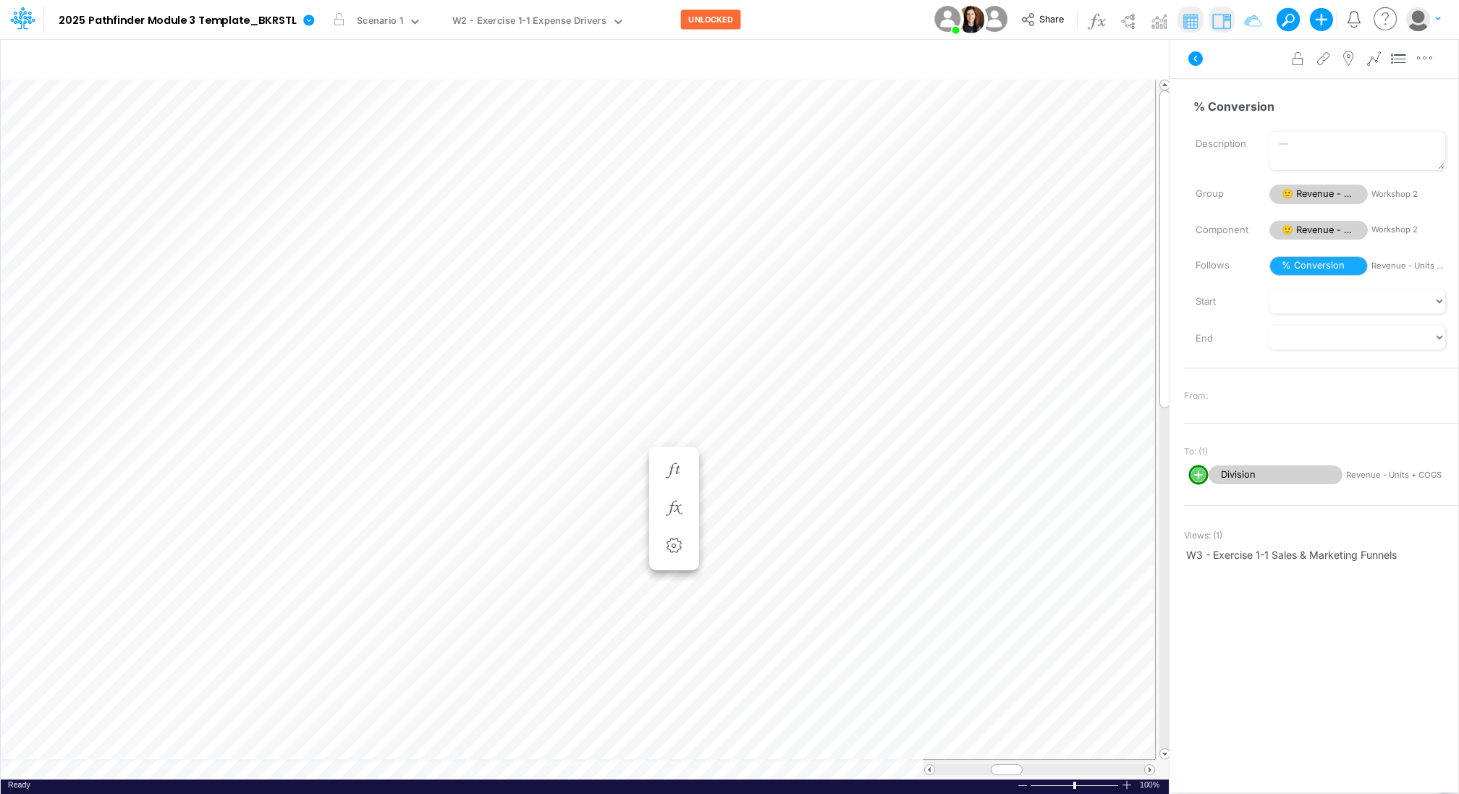
scroll to position [7, 1]
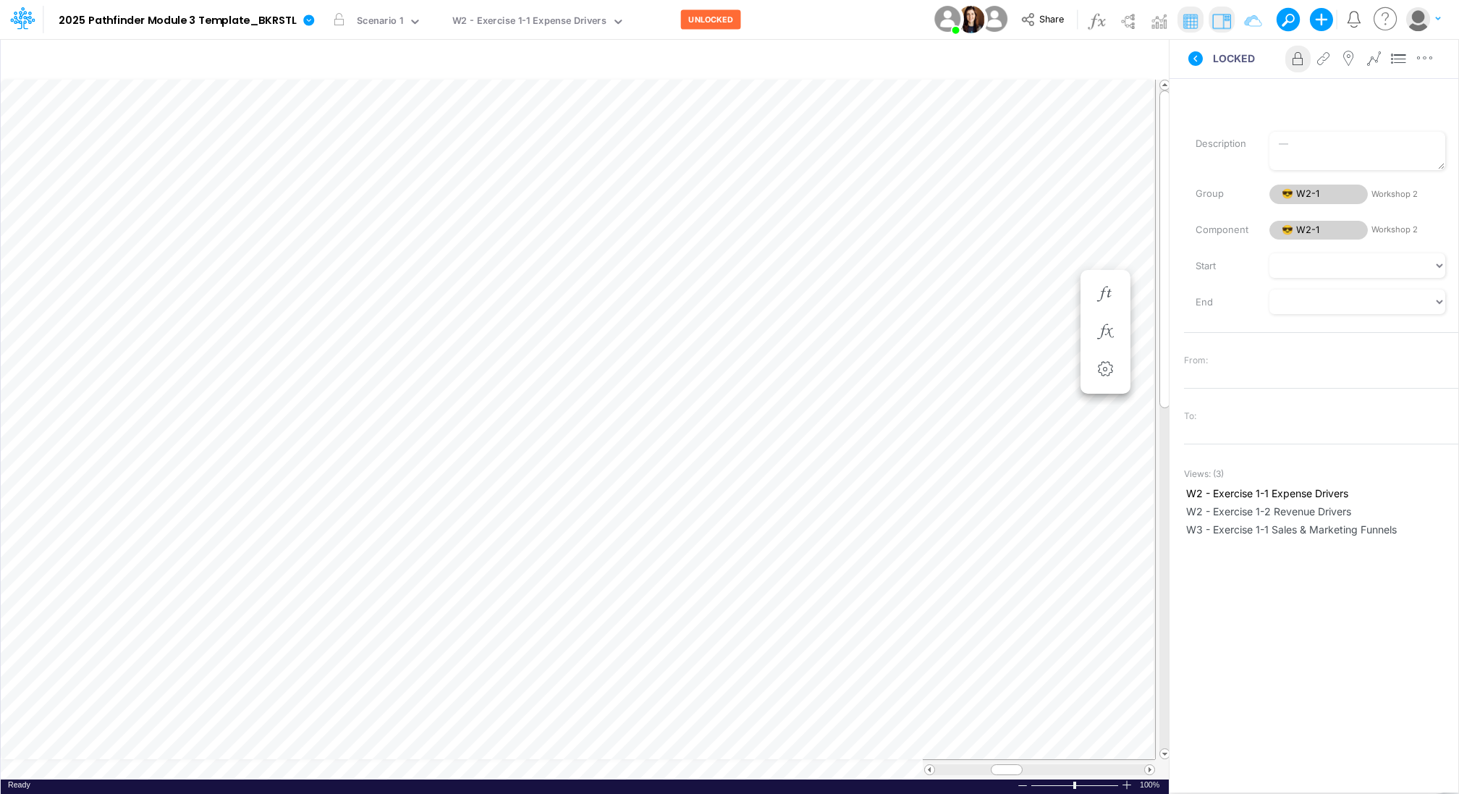
scroll to position [7, 1]
